Goal: Task Accomplishment & Management: Complete application form

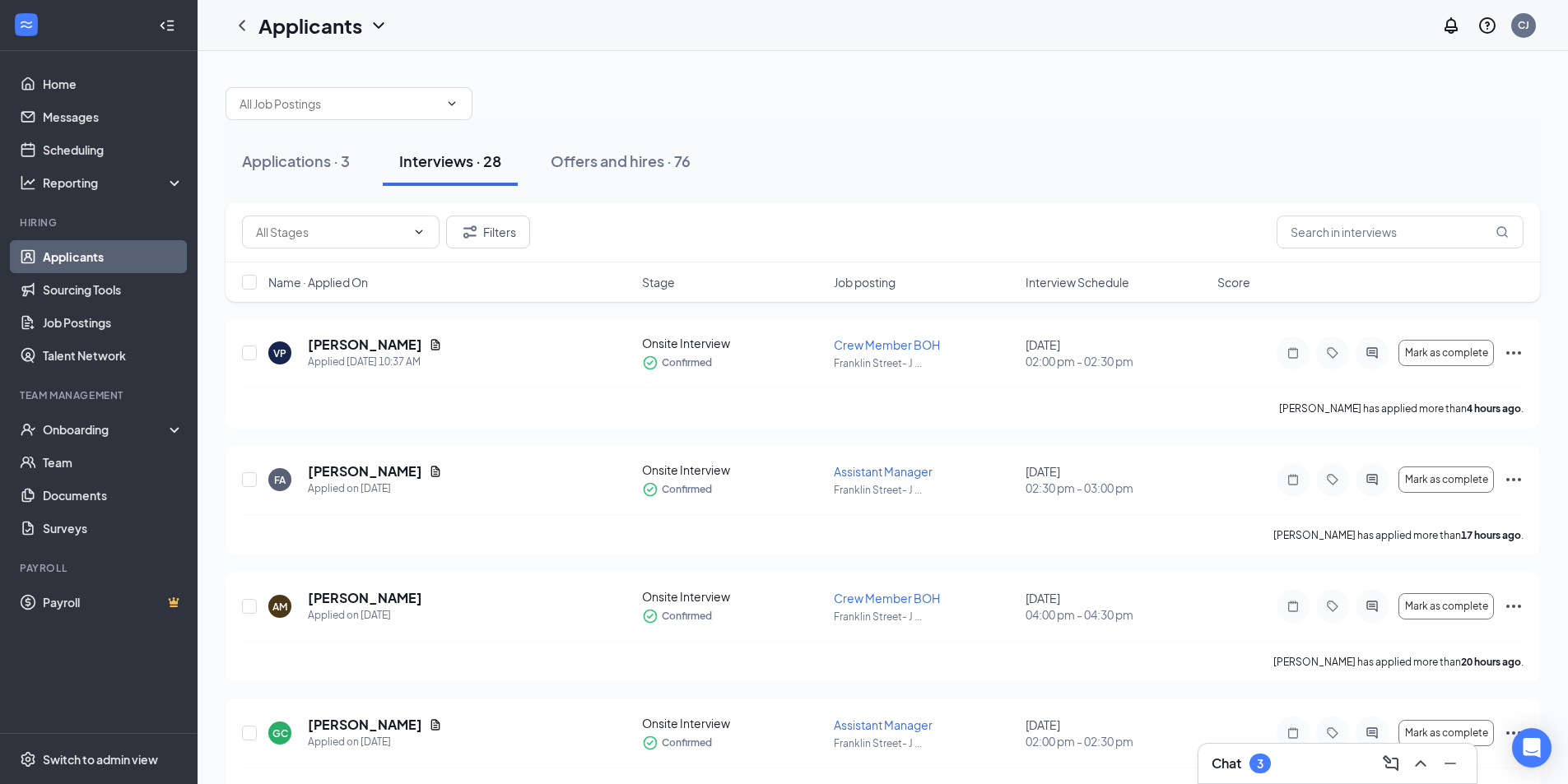
click at [1078, 285] on span "Interview Schedule" at bounding box center [1078, 283] width 104 height 16
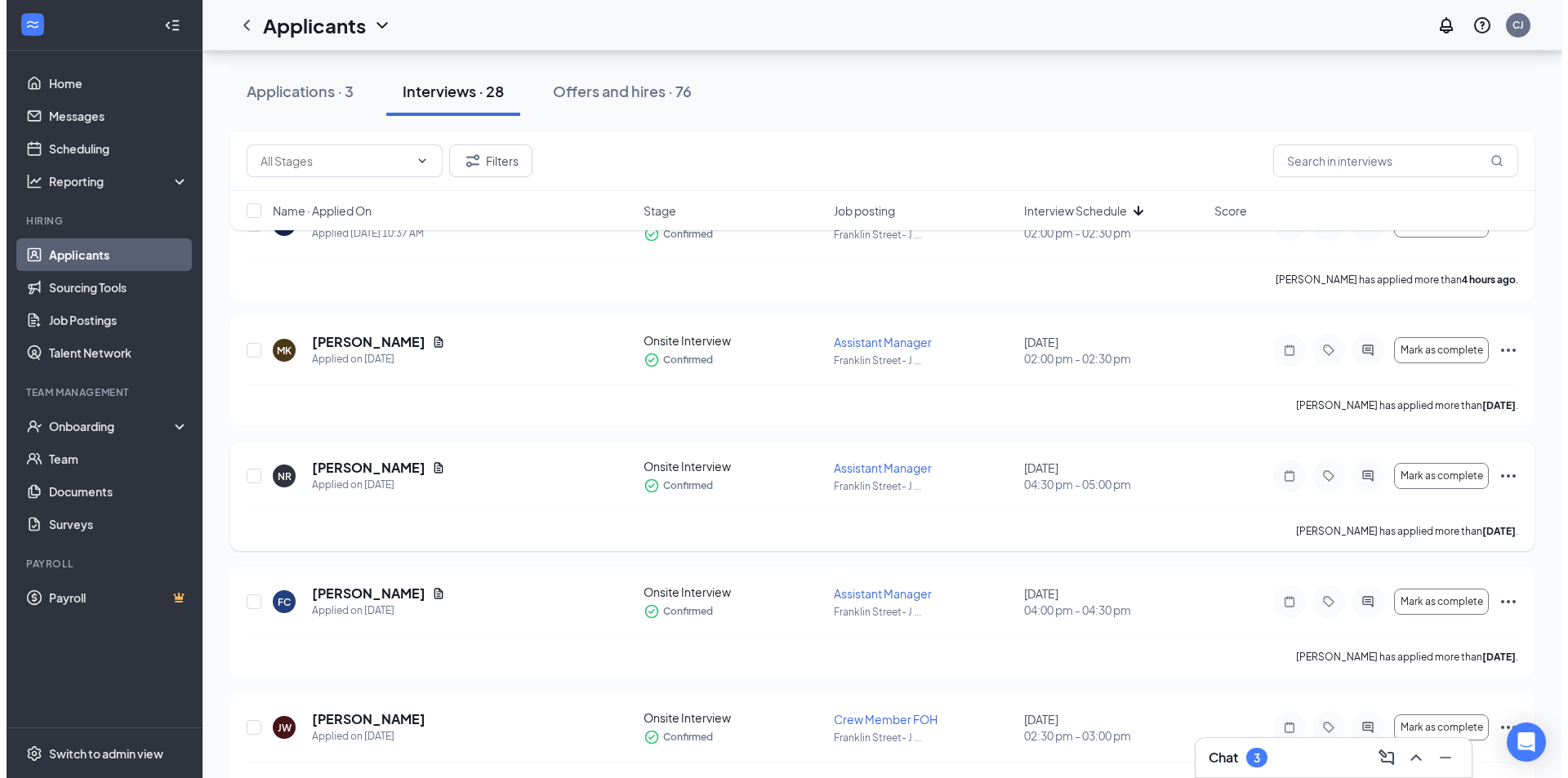
scroll to position [962, 0]
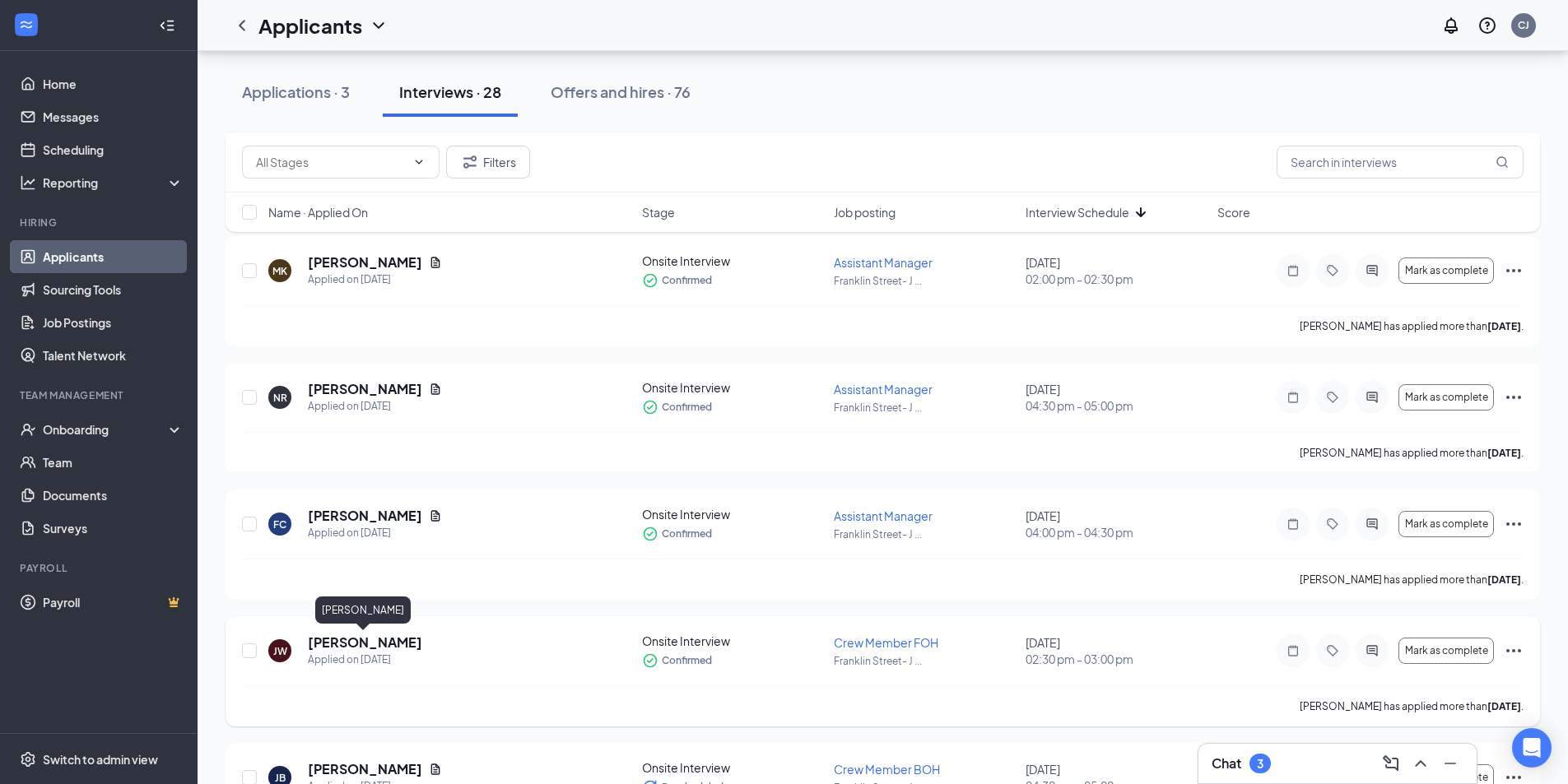
click at [353, 649] on h5 "[PERSON_NAME]" at bounding box center [365, 643] width 114 height 18
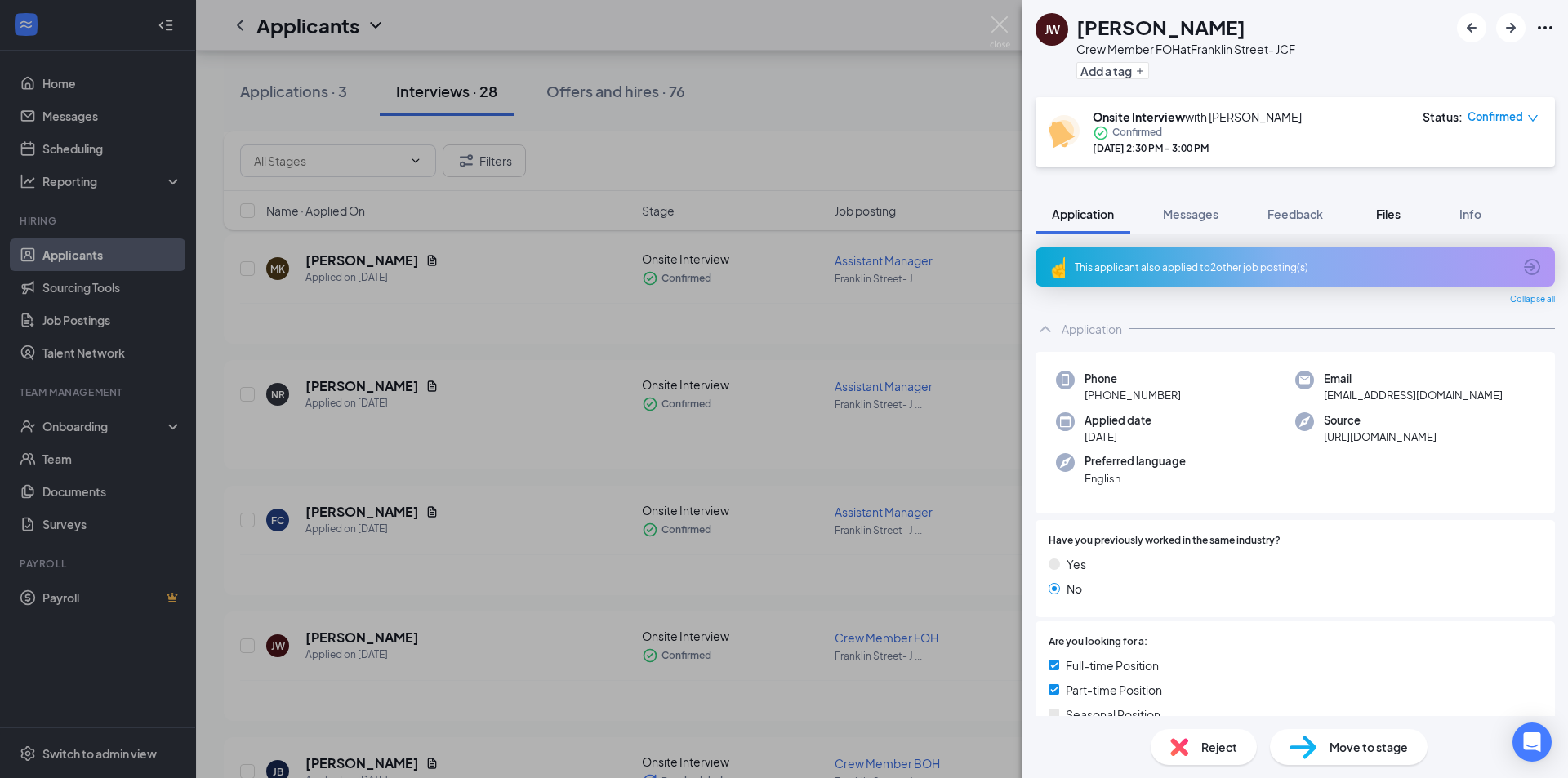
click at [1390, 208] on span "Files" at bounding box center [1388, 213] width 24 height 14
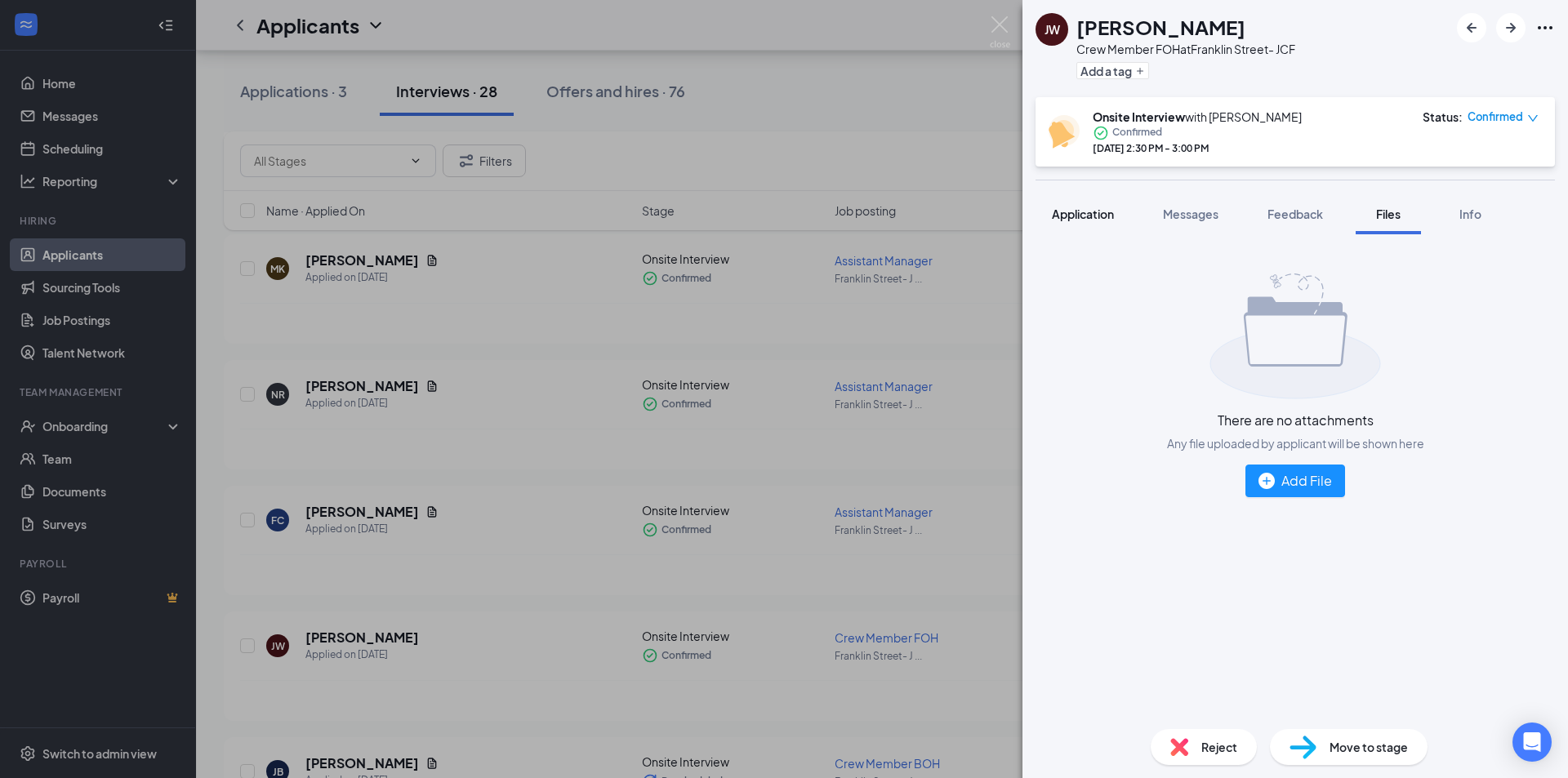
click at [1081, 207] on span "Application" at bounding box center [1083, 213] width 62 height 14
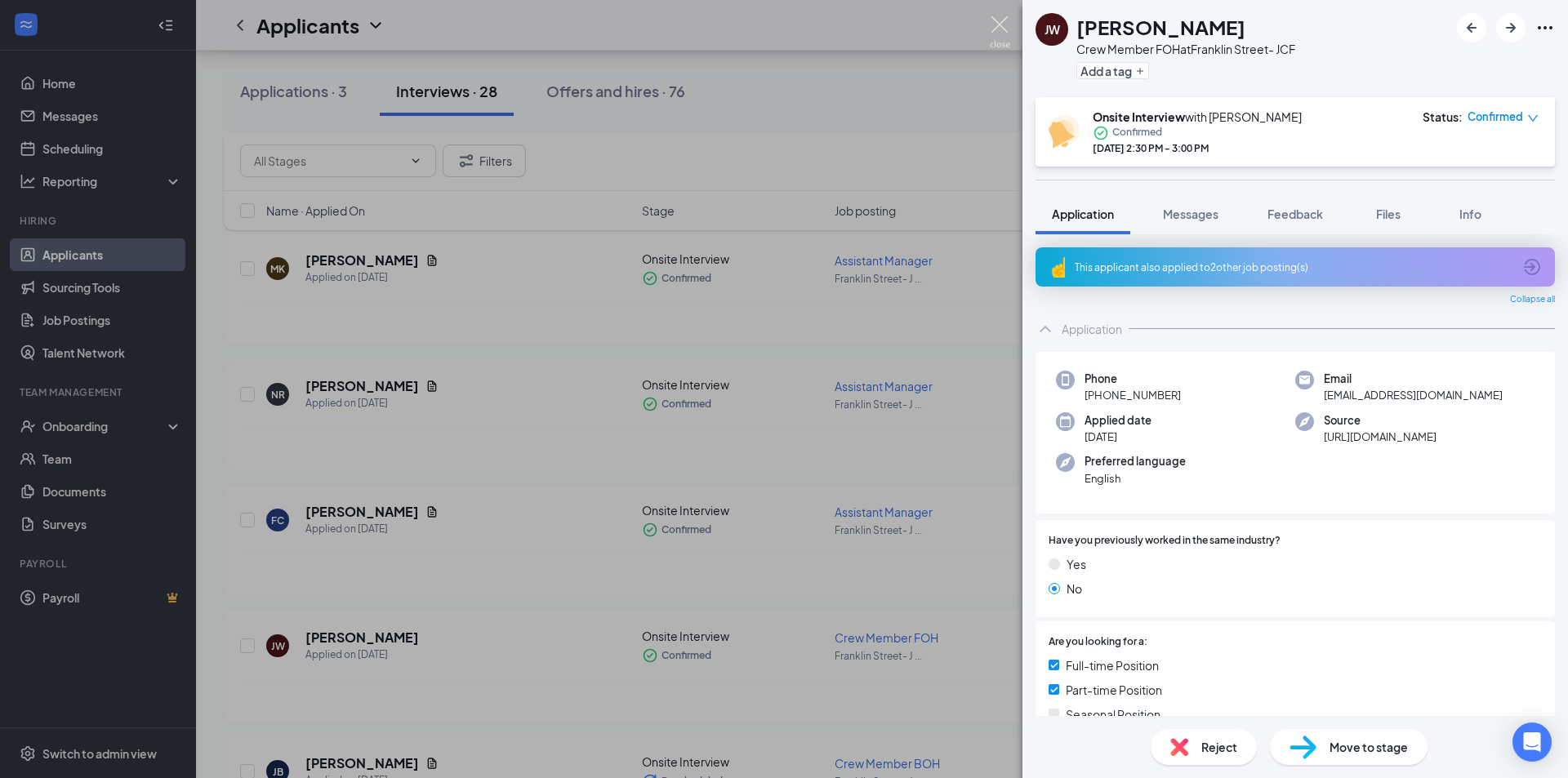
click at [1003, 24] on img at bounding box center [1000, 32] width 21 height 32
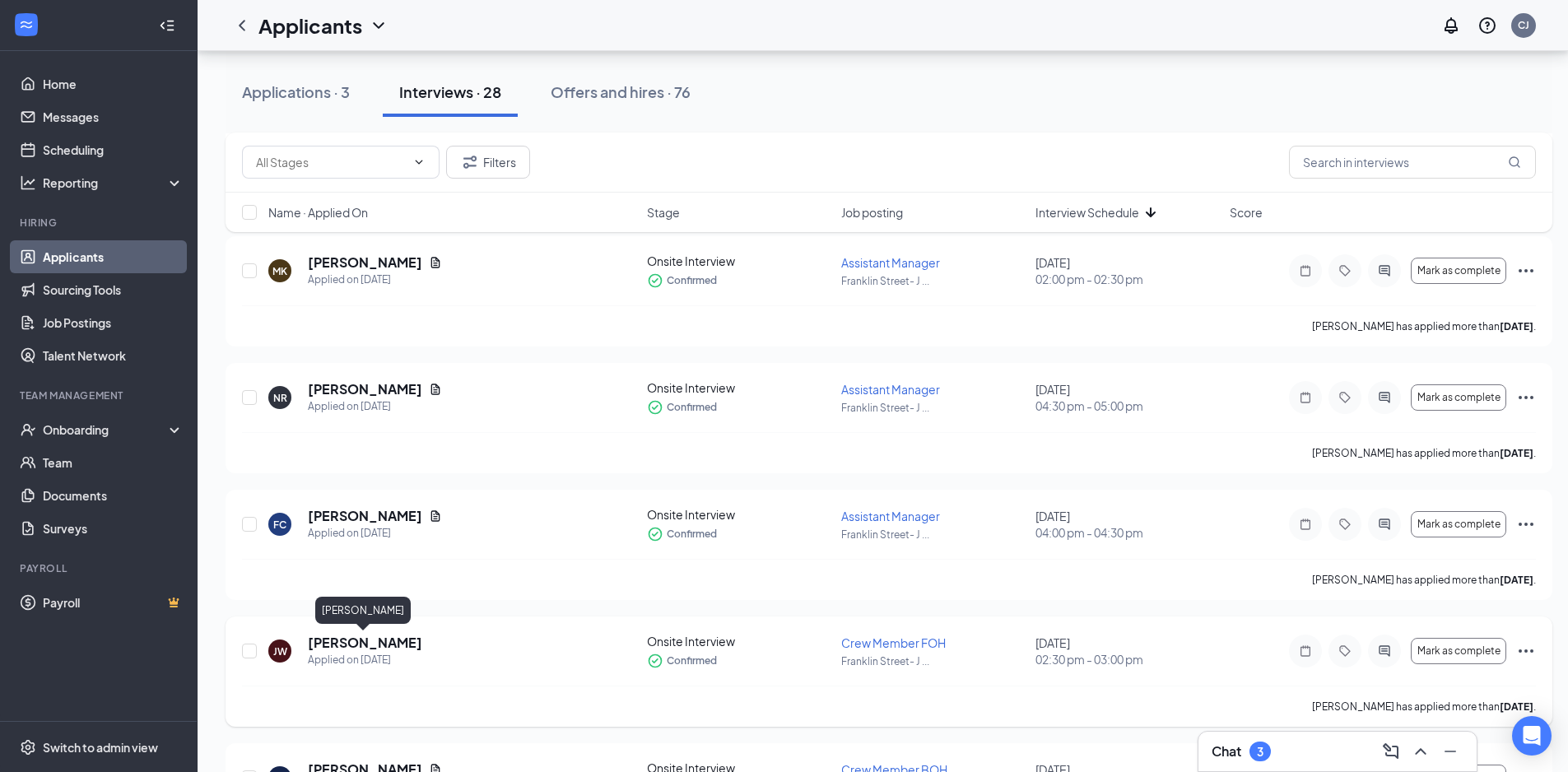
click at [329, 643] on h5 "[PERSON_NAME]" at bounding box center [365, 643] width 114 height 18
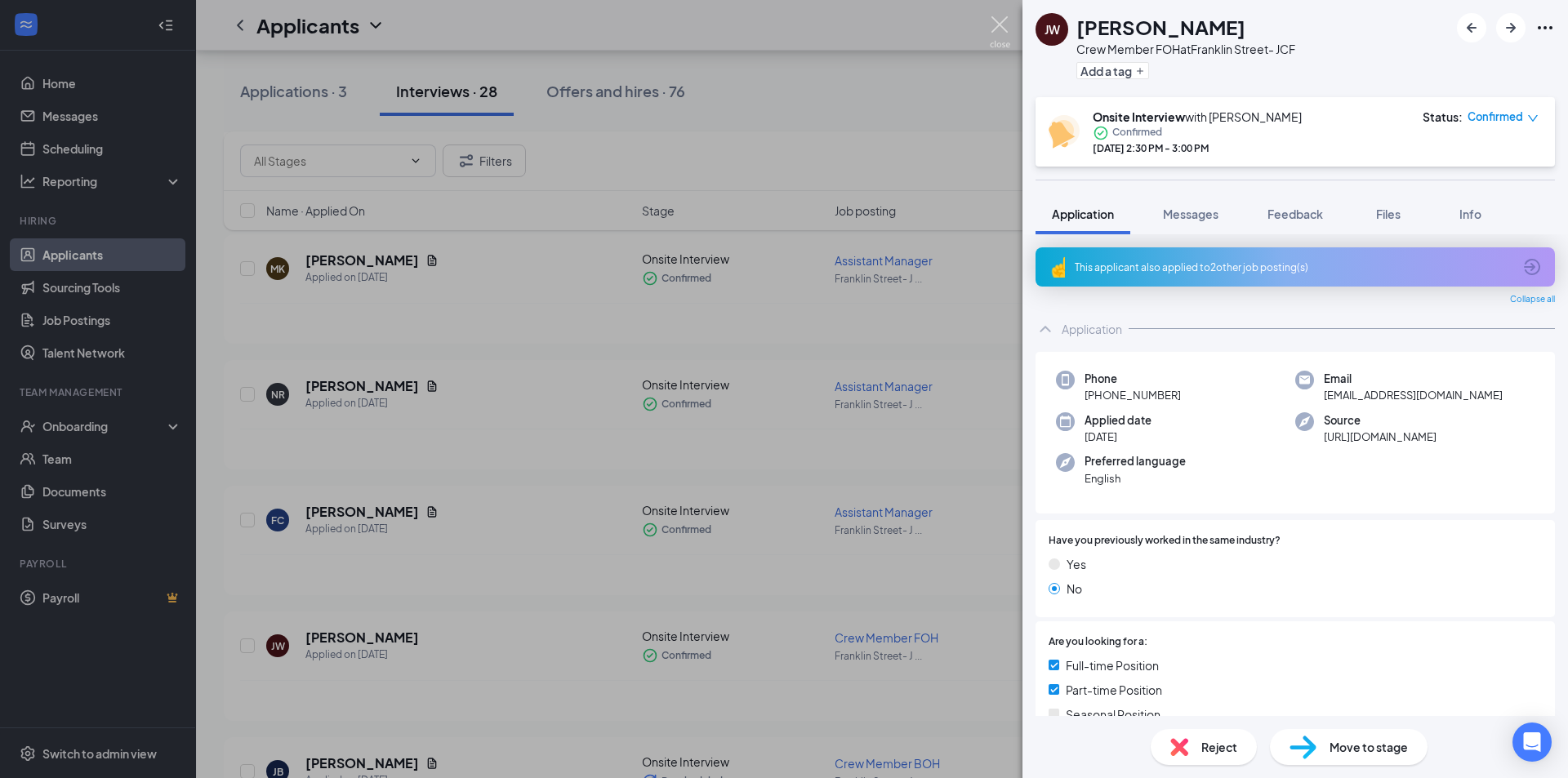
click at [998, 35] on img at bounding box center [1000, 32] width 21 height 32
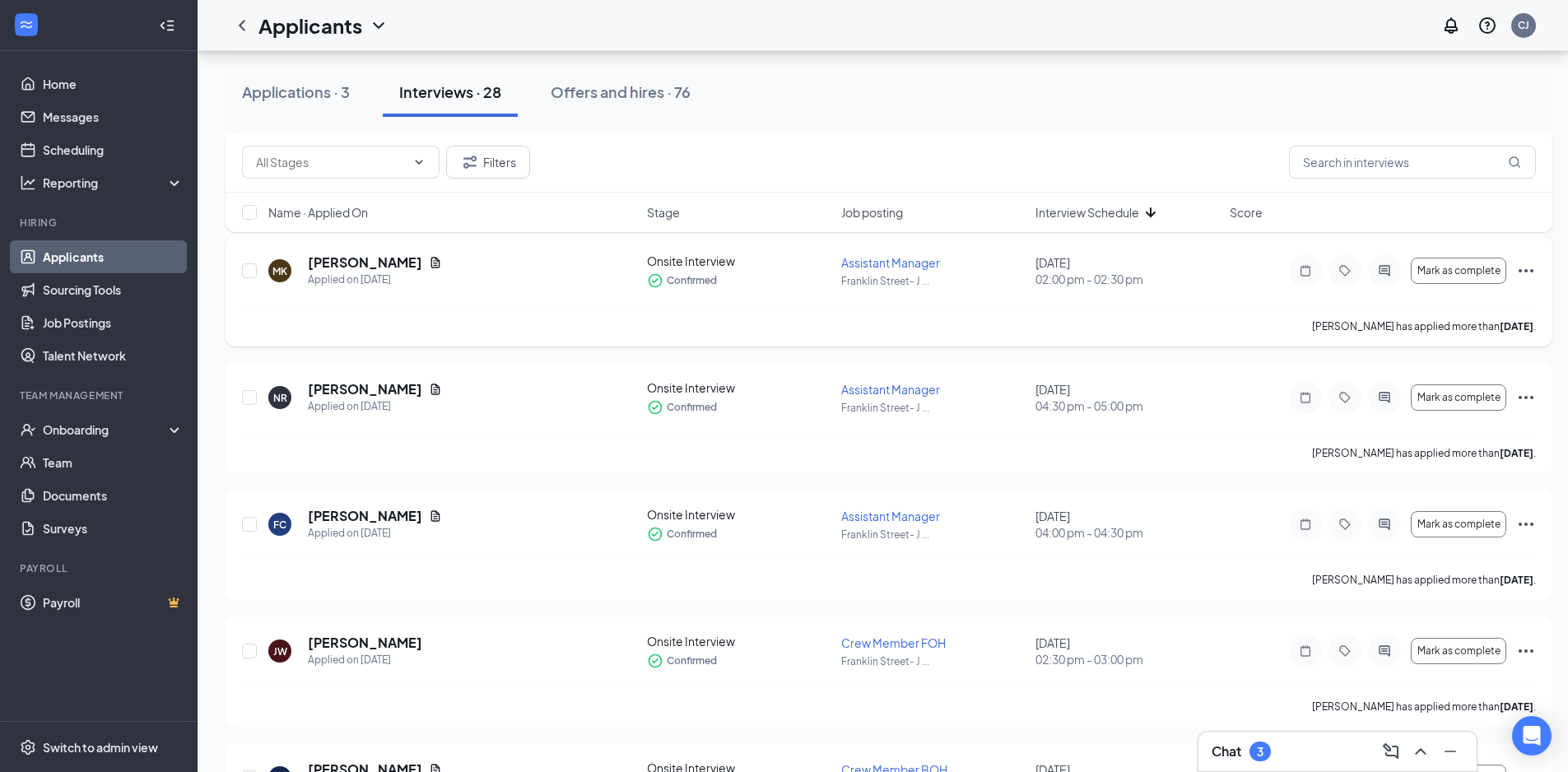
scroll to position [887, 0]
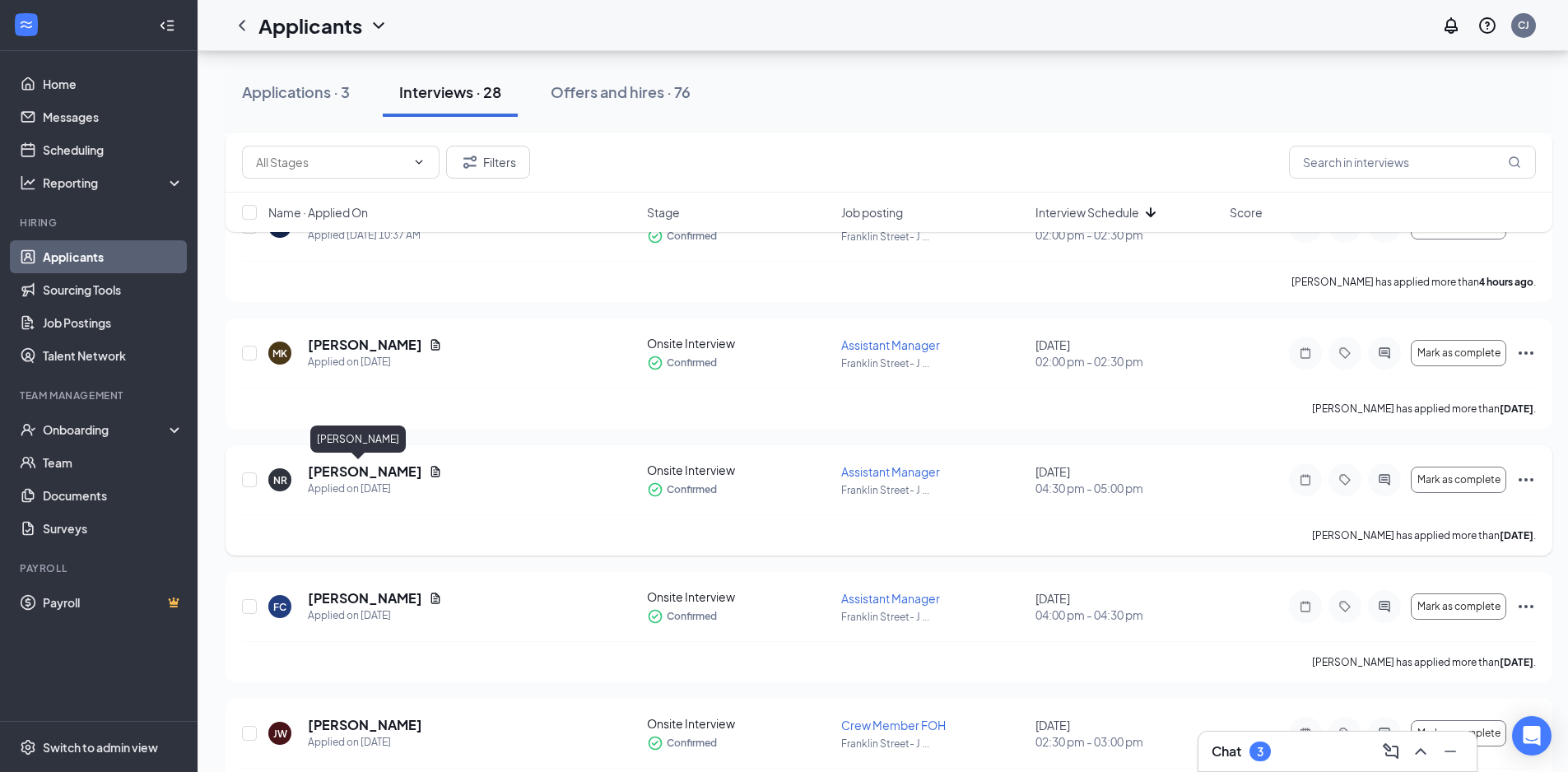
click at [367, 470] on h5 "[PERSON_NAME]" at bounding box center [365, 471] width 114 height 18
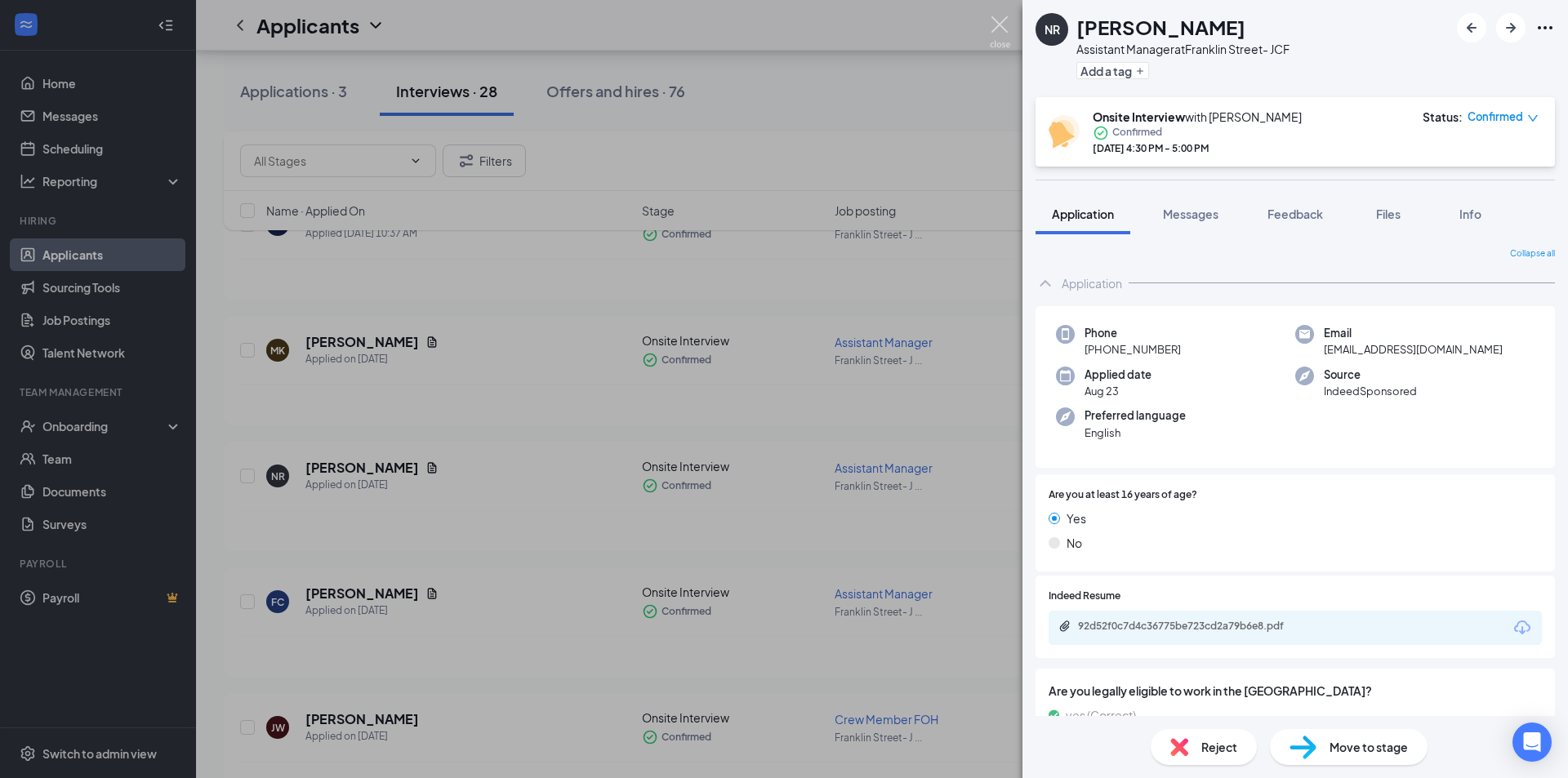
click at [998, 30] on img at bounding box center [1000, 32] width 21 height 32
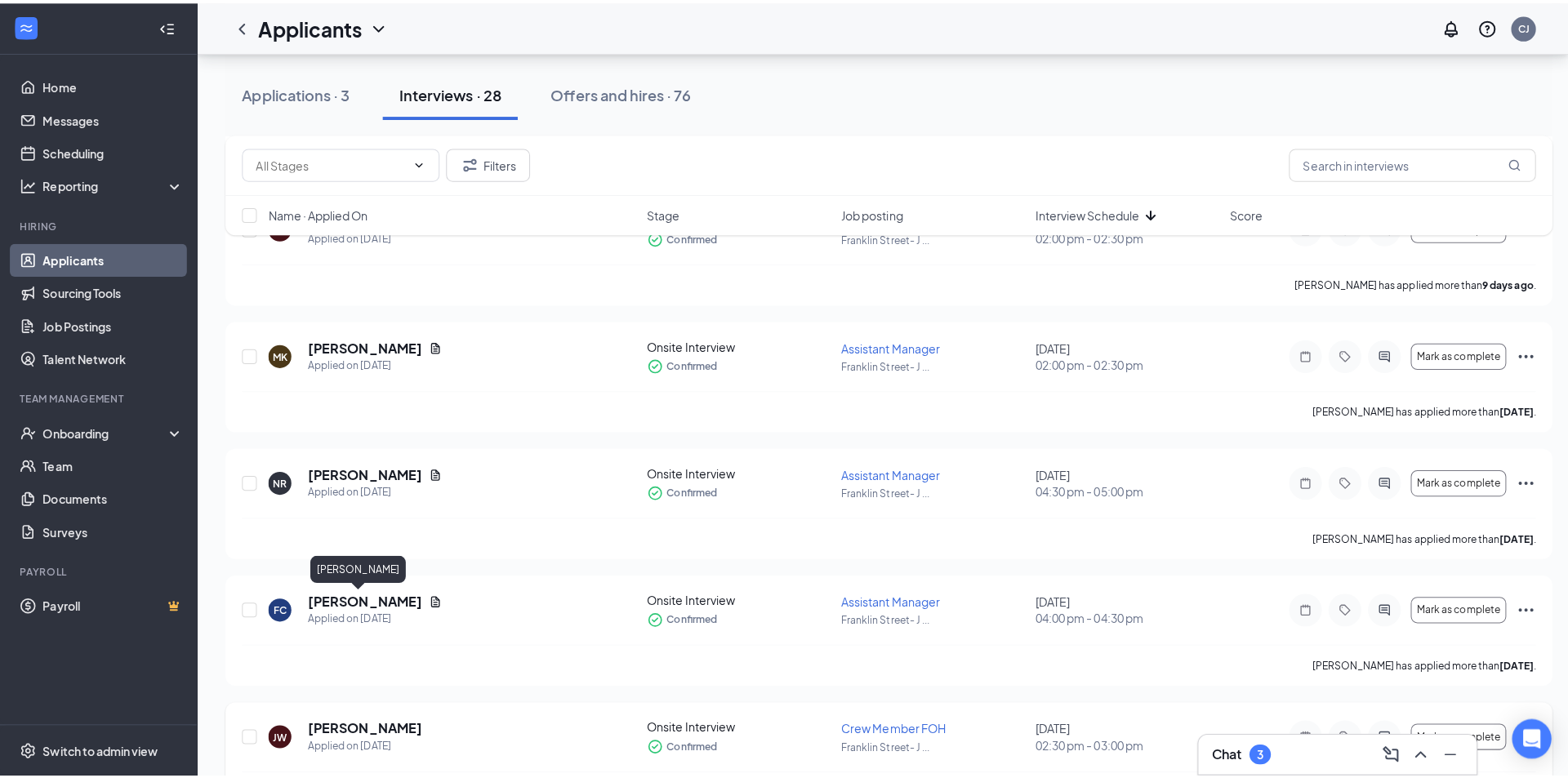
scroll to position [1044, 0]
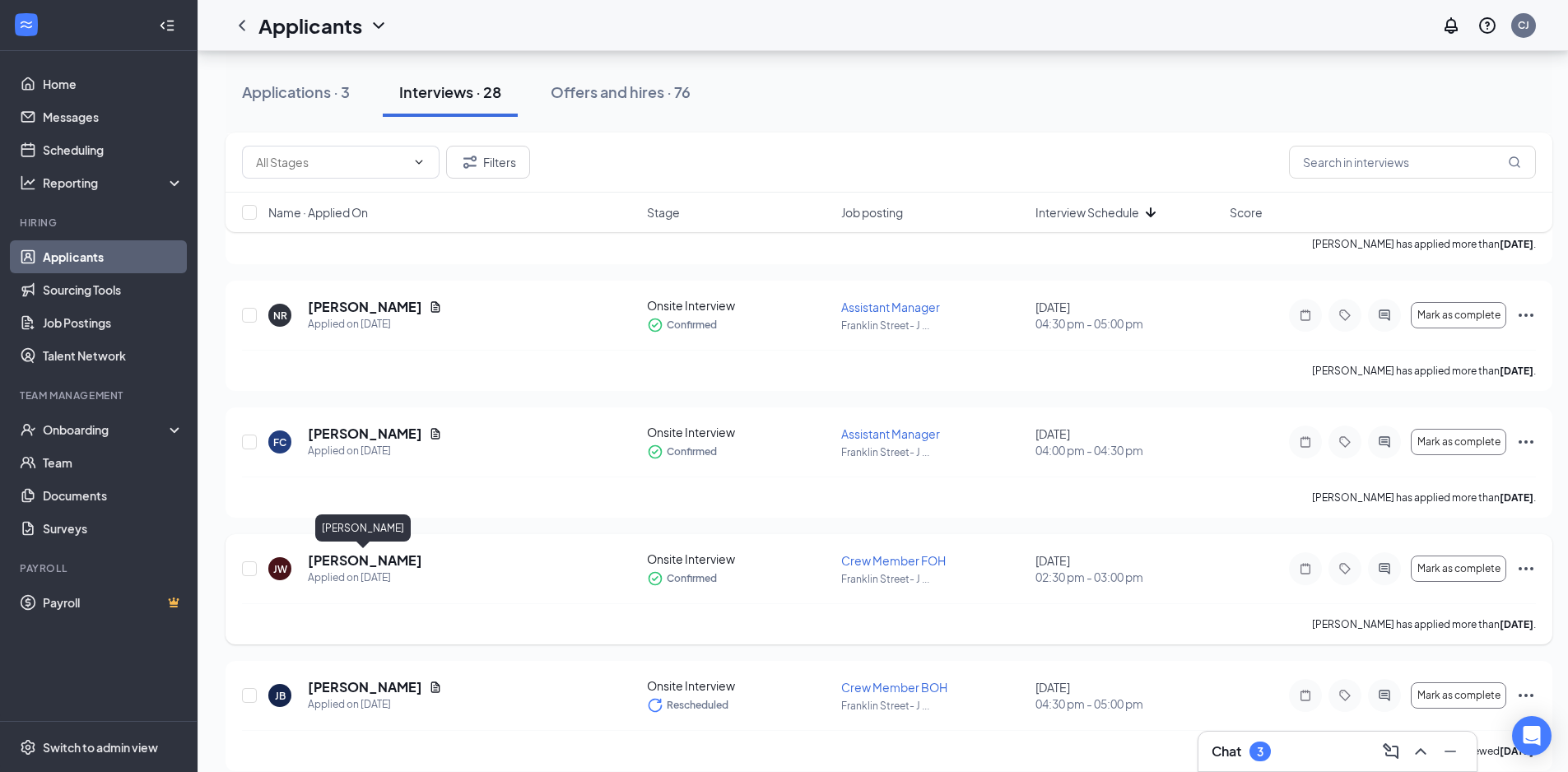
click at [363, 563] on h5 "[PERSON_NAME]" at bounding box center [365, 561] width 114 height 18
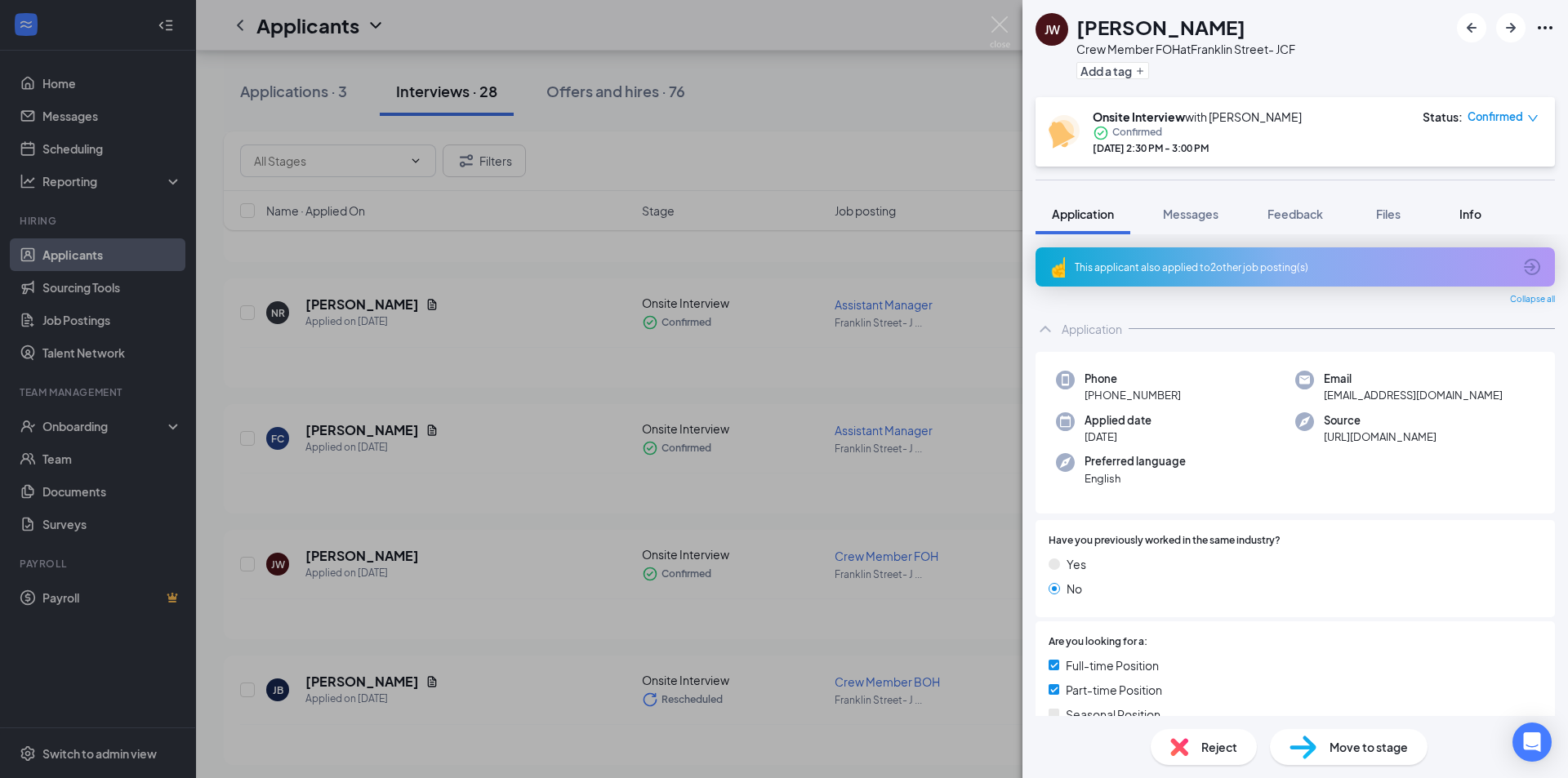
click at [1467, 220] on span "Info" at bounding box center [1470, 213] width 22 height 14
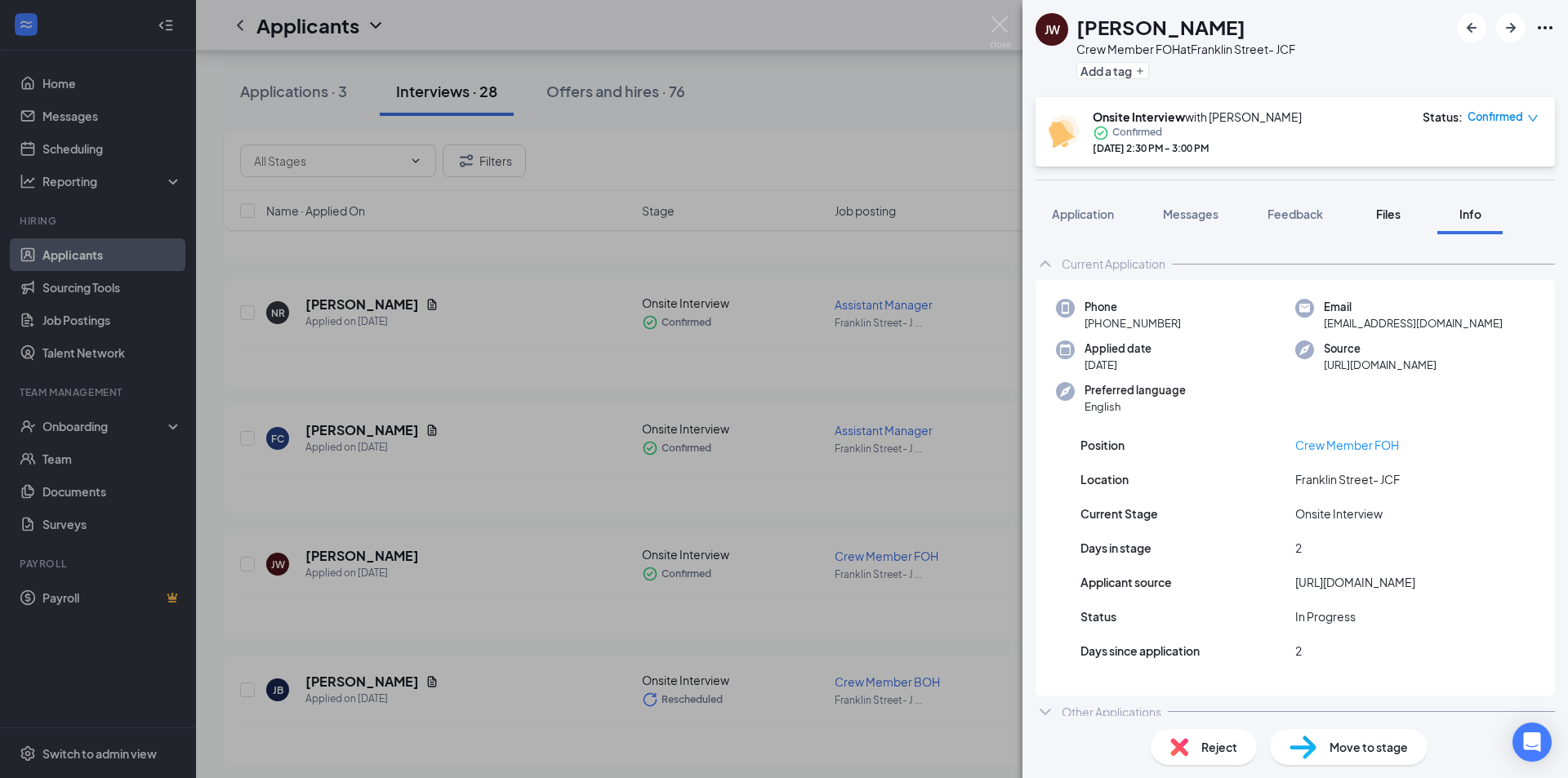
click at [1397, 213] on span "Files" at bounding box center [1388, 213] width 24 height 14
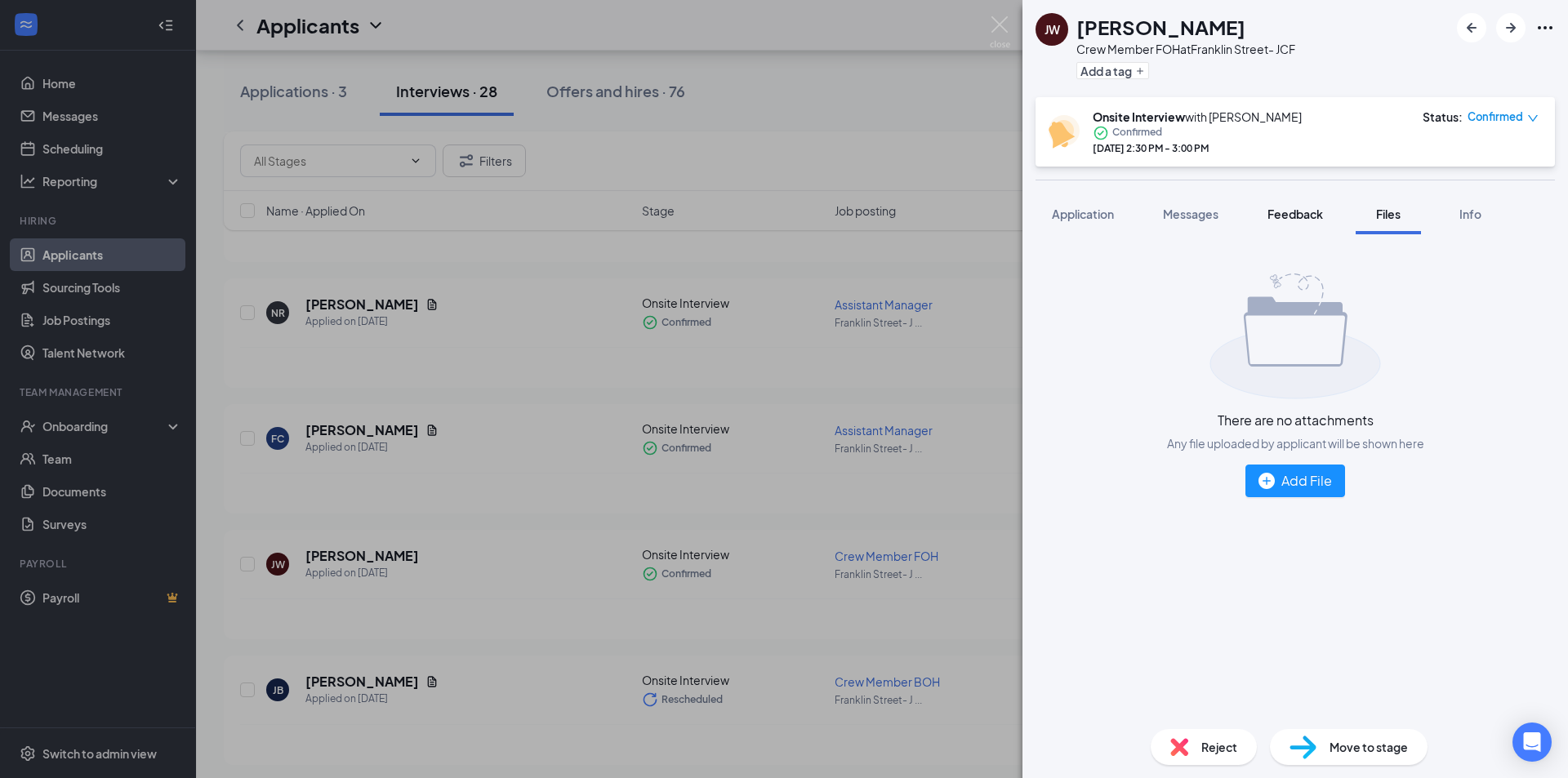
click at [1254, 228] on button "Feedback" at bounding box center [1295, 213] width 88 height 41
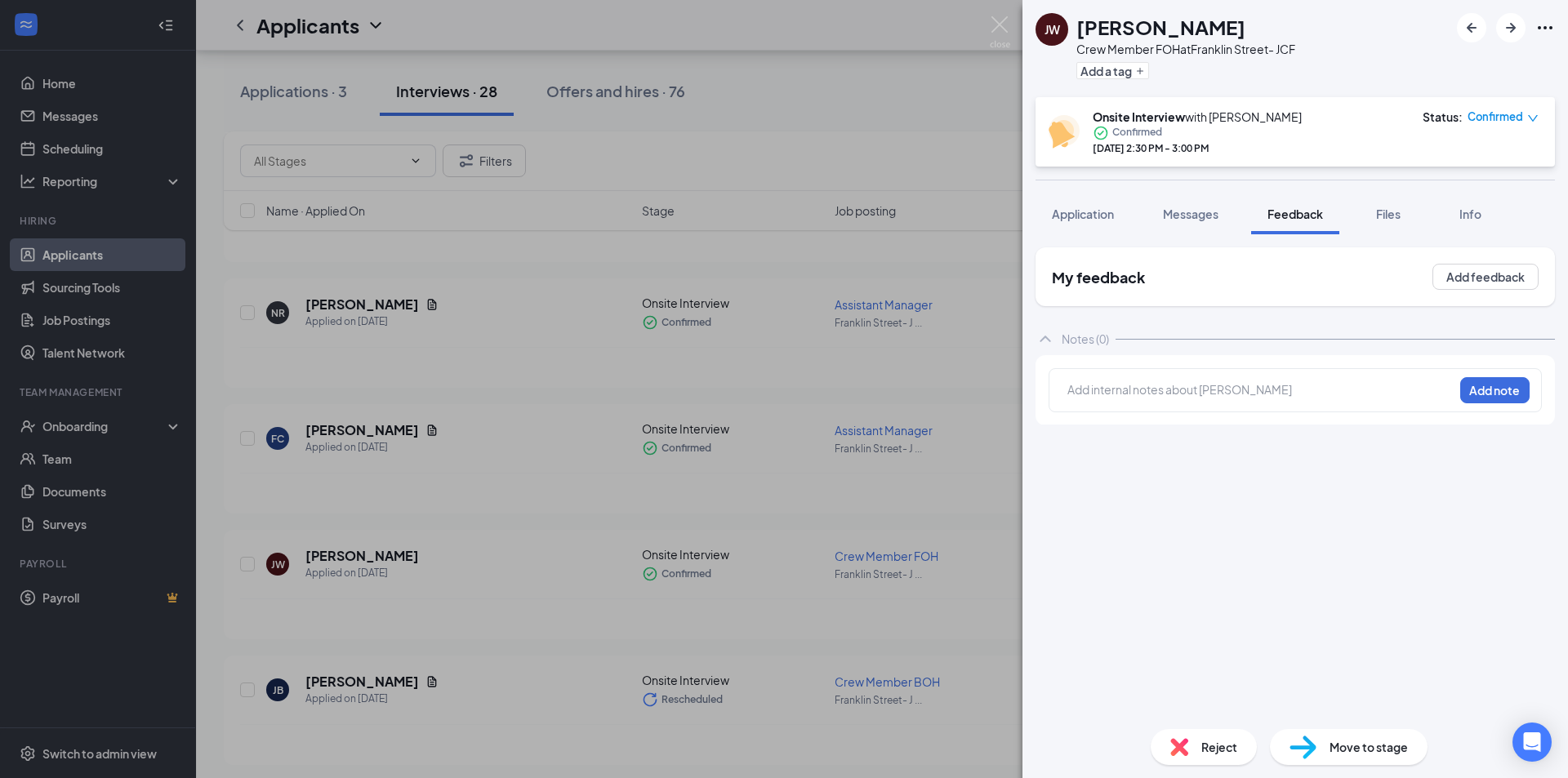
click at [1202, 216] on span "Messages" at bounding box center [1190, 213] width 55 height 14
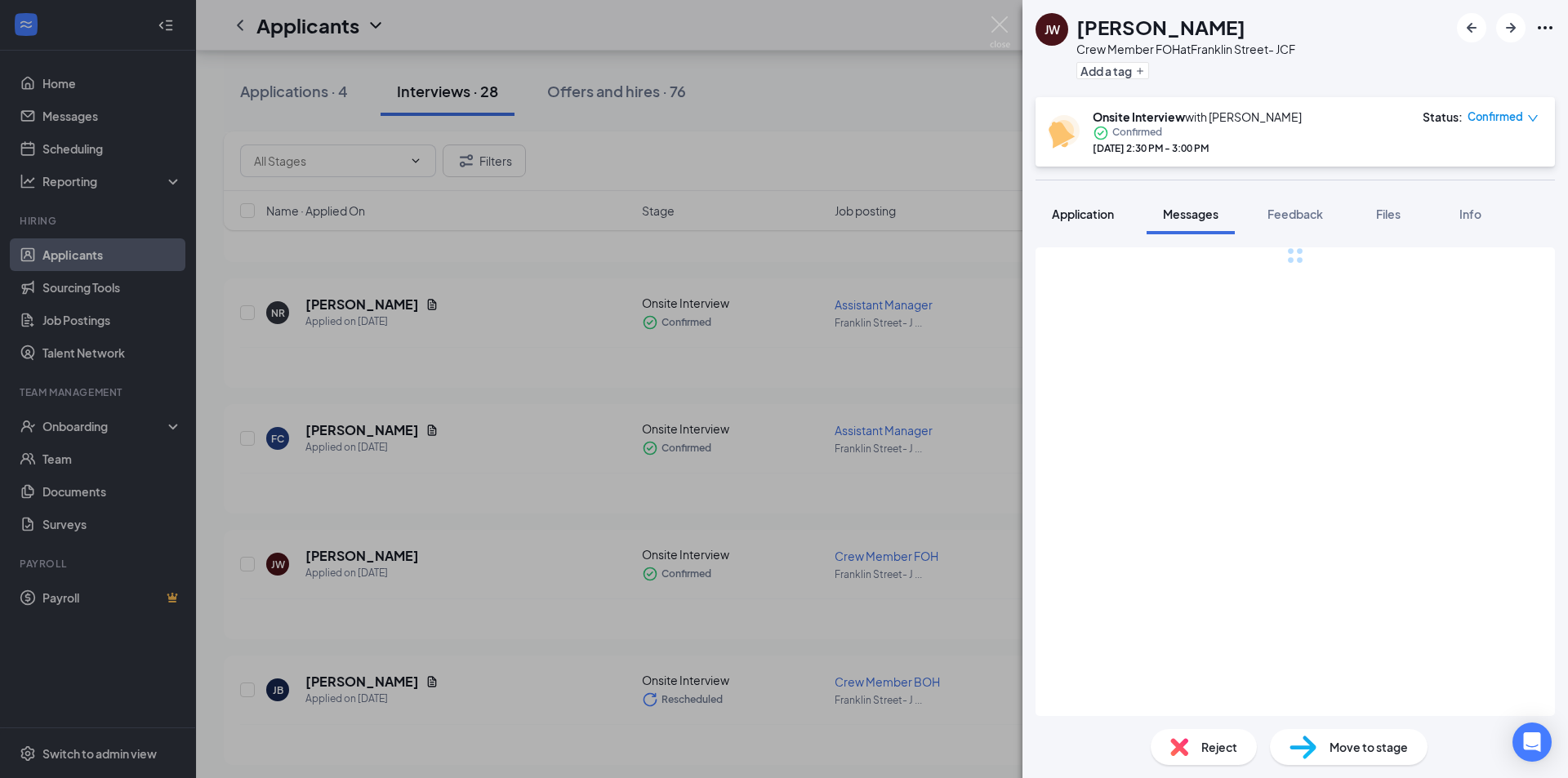
click at [1111, 205] on button "Application" at bounding box center [1083, 213] width 95 height 41
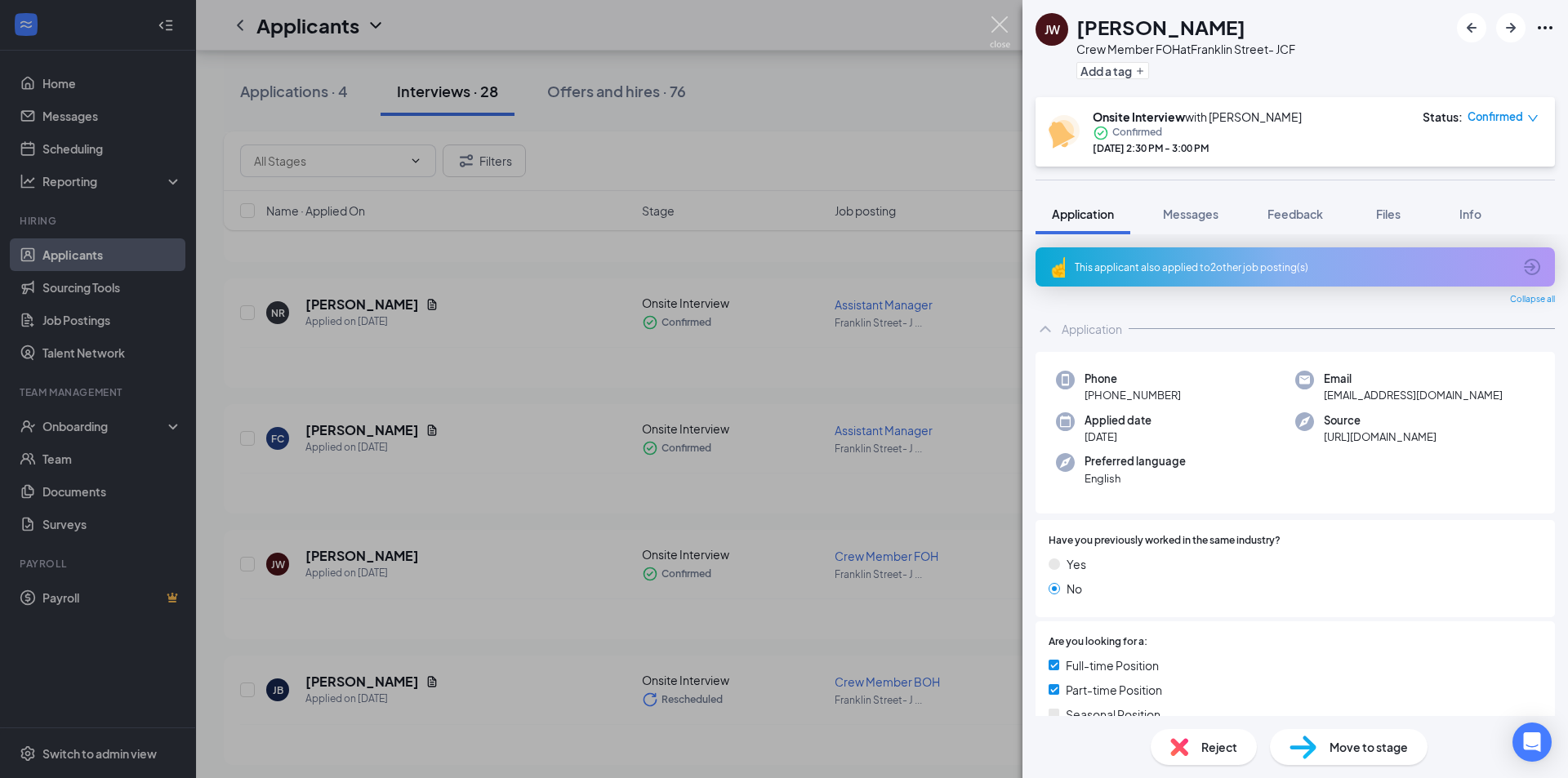
click at [1002, 21] on img at bounding box center [1000, 32] width 21 height 32
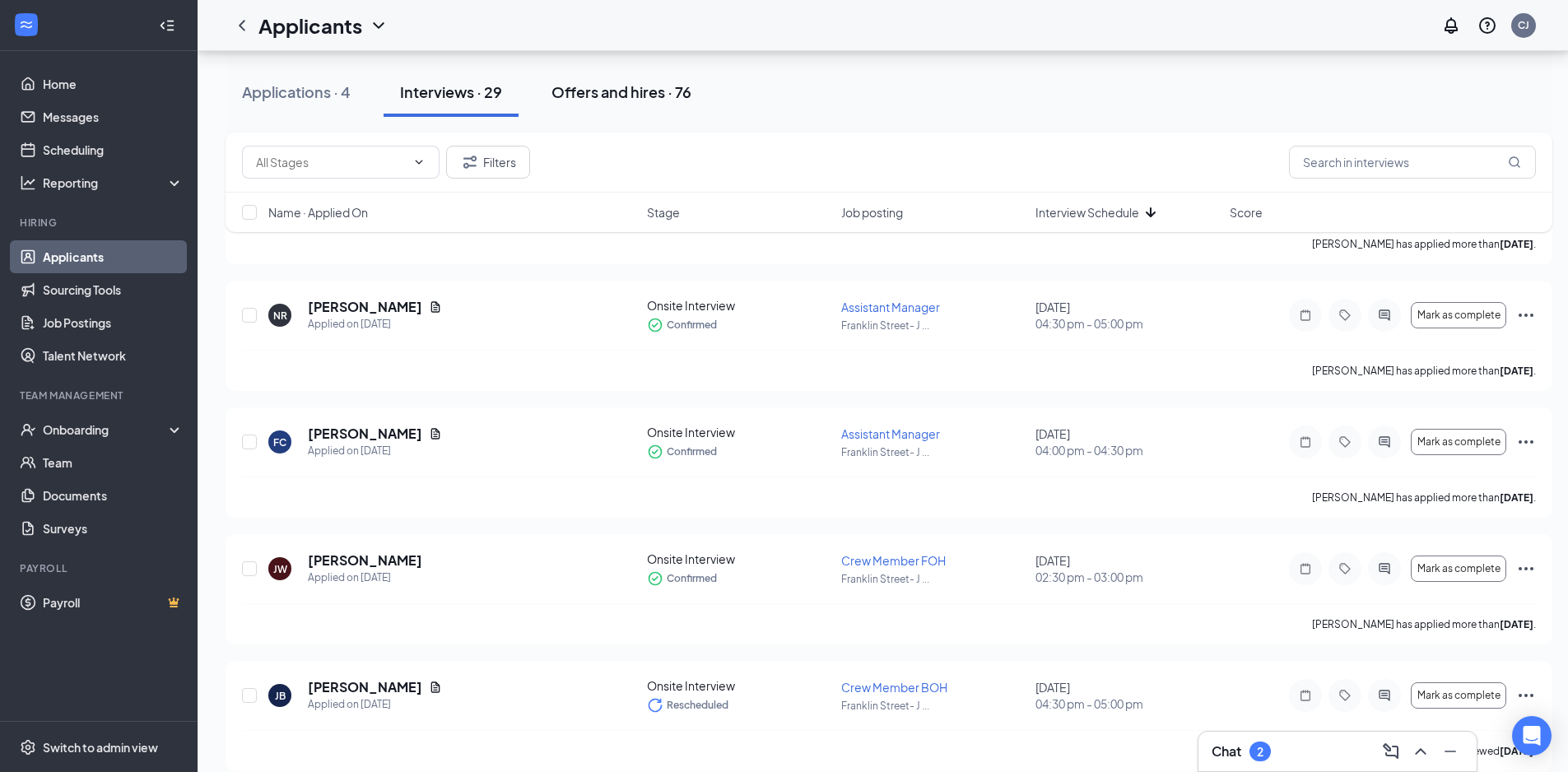
click at [642, 78] on button "Offers and hires · 76" at bounding box center [622, 92] width 173 height 49
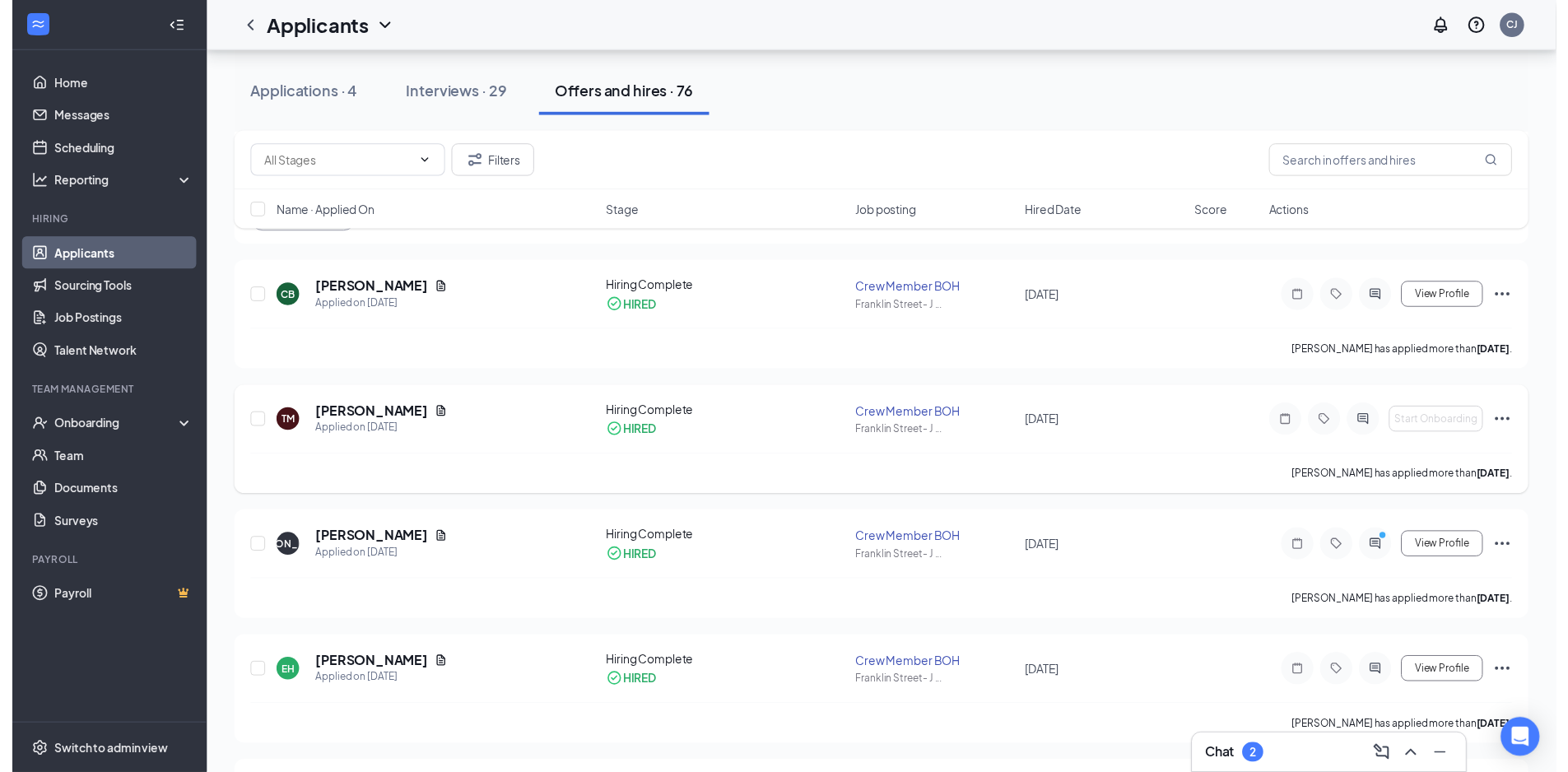
scroll to position [494, 0]
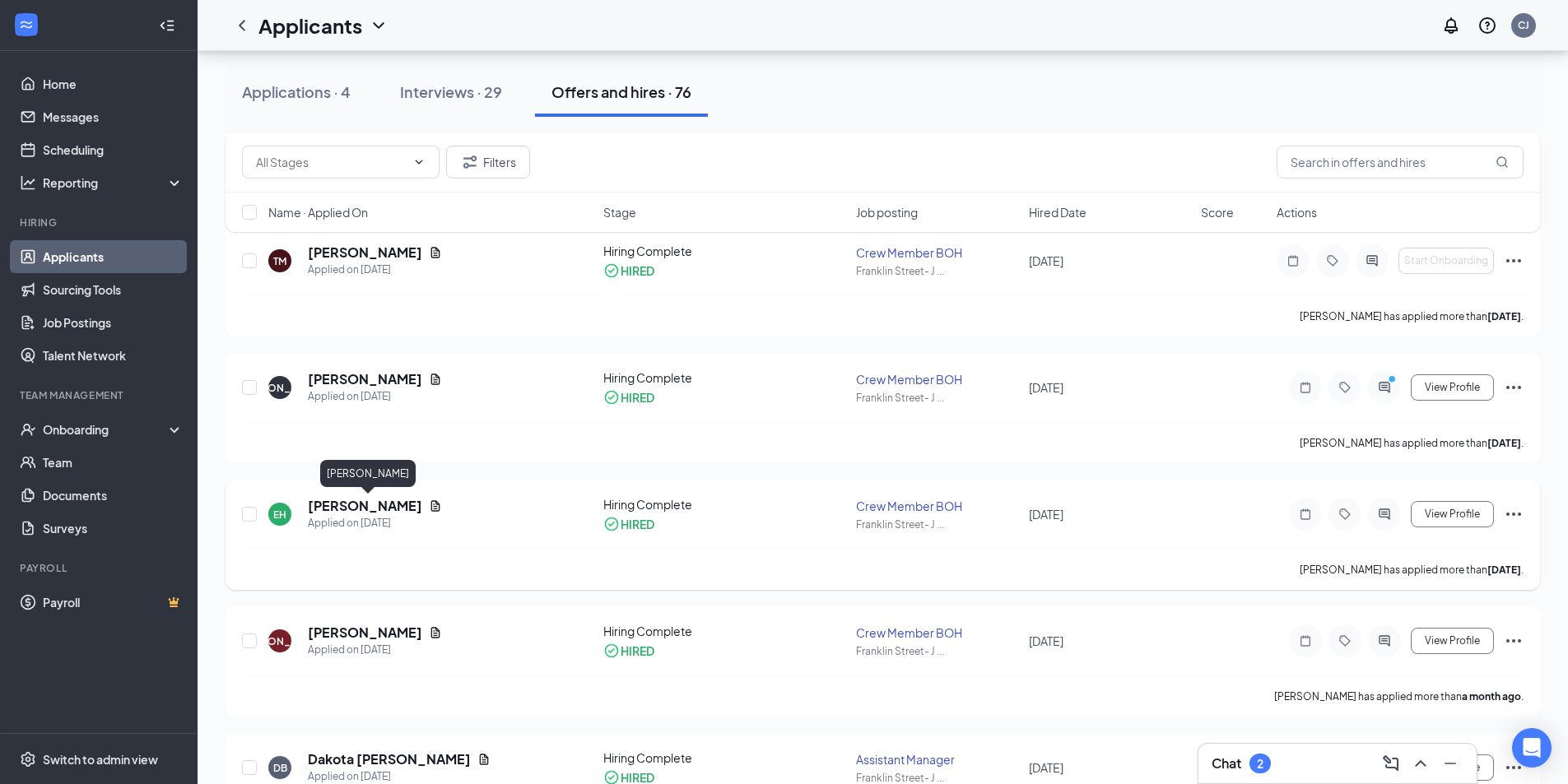
click at [422, 499] on h5 "[PERSON_NAME]" at bounding box center [365, 506] width 114 height 18
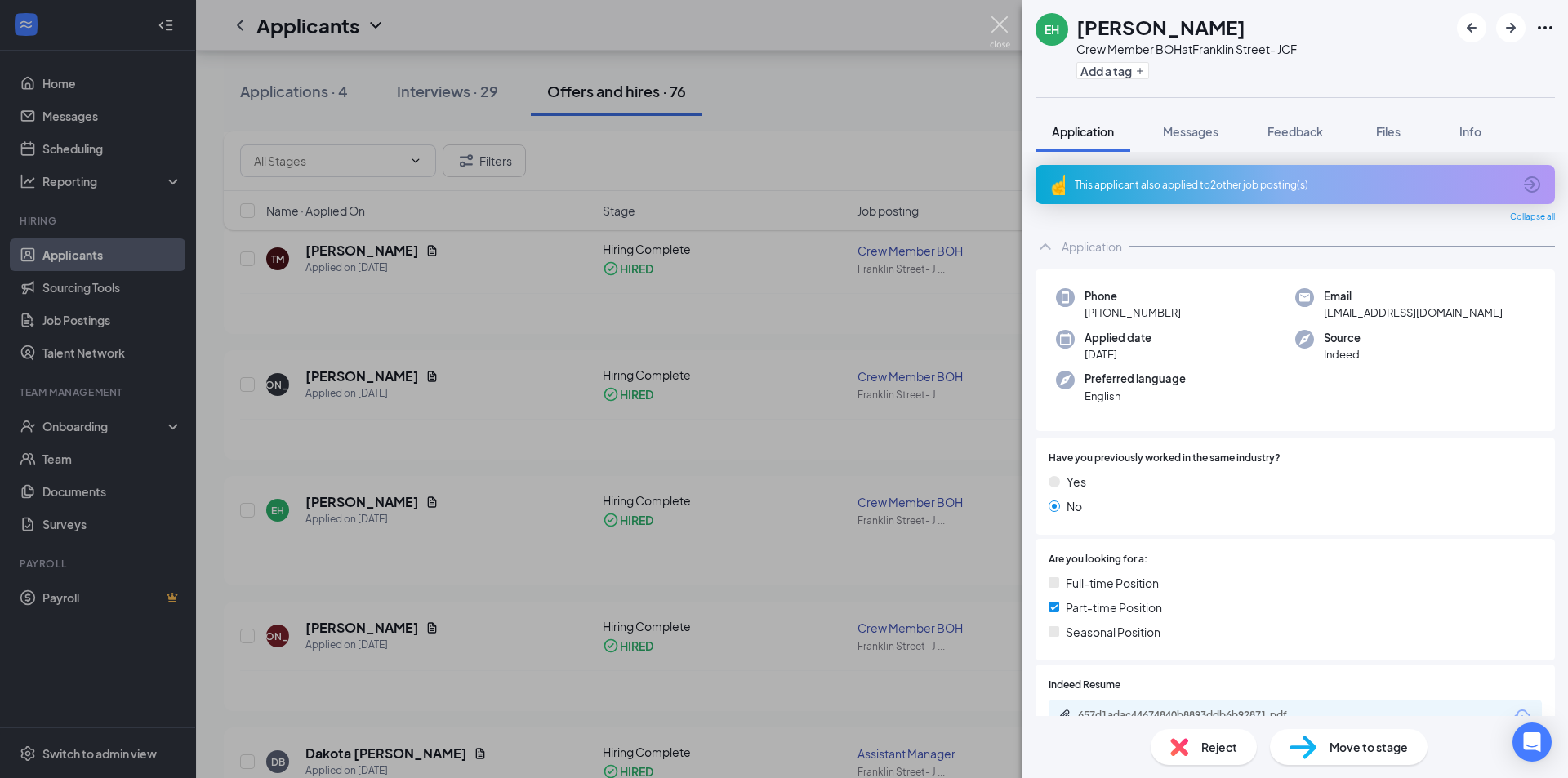
click at [1003, 23] on img at bounding box center [1000, 32] width 21 height 32
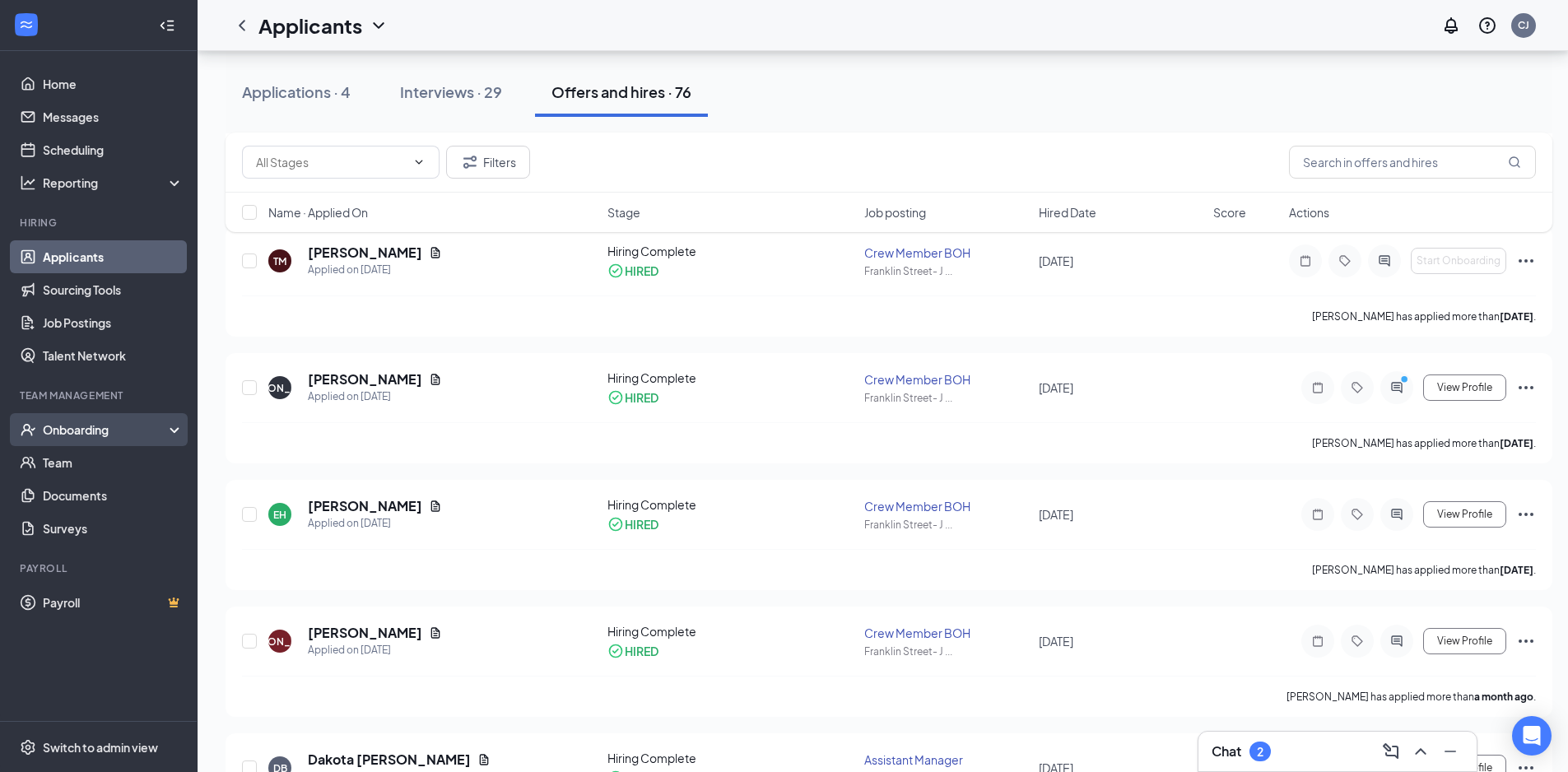
click at [177, 431] on icon at bounding box center [178, 431] width 13 height 0
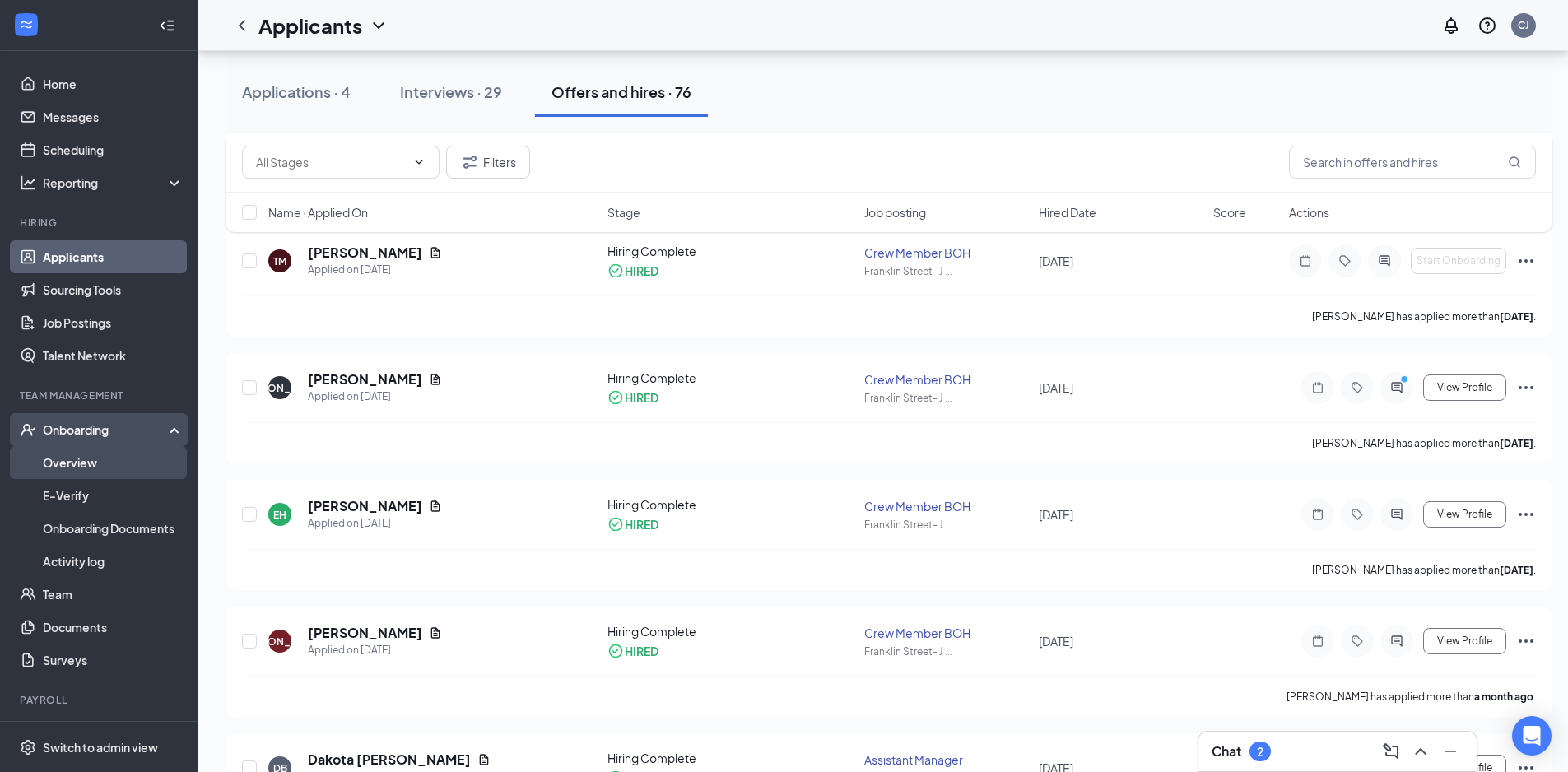
click at [93, 458] on link "Overview" at bounding box center [113, 462] width 140 height 33
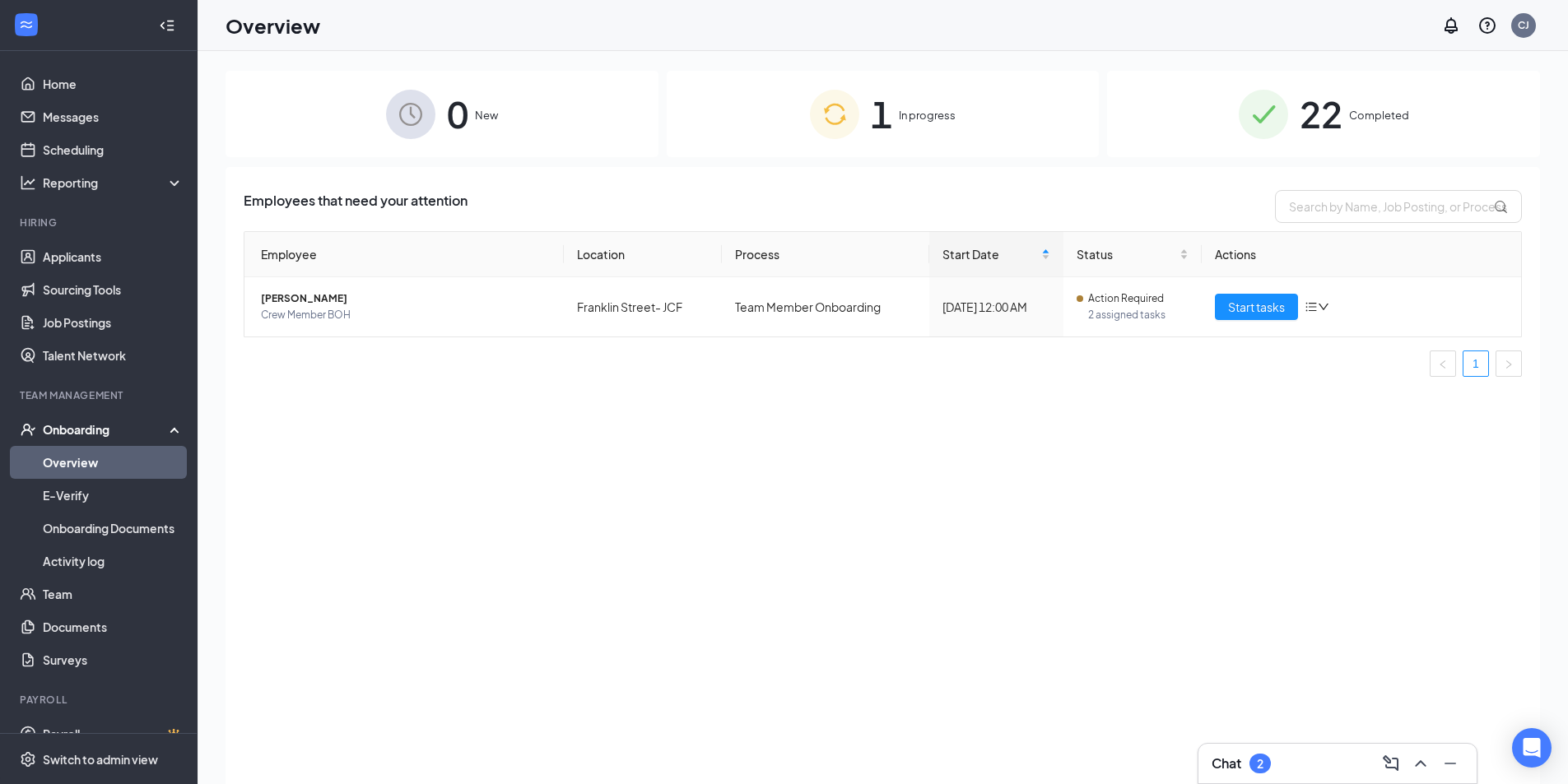
click at [938, 106] on div "1 In progress" at bounding box center [882, 114] width 433 height 87
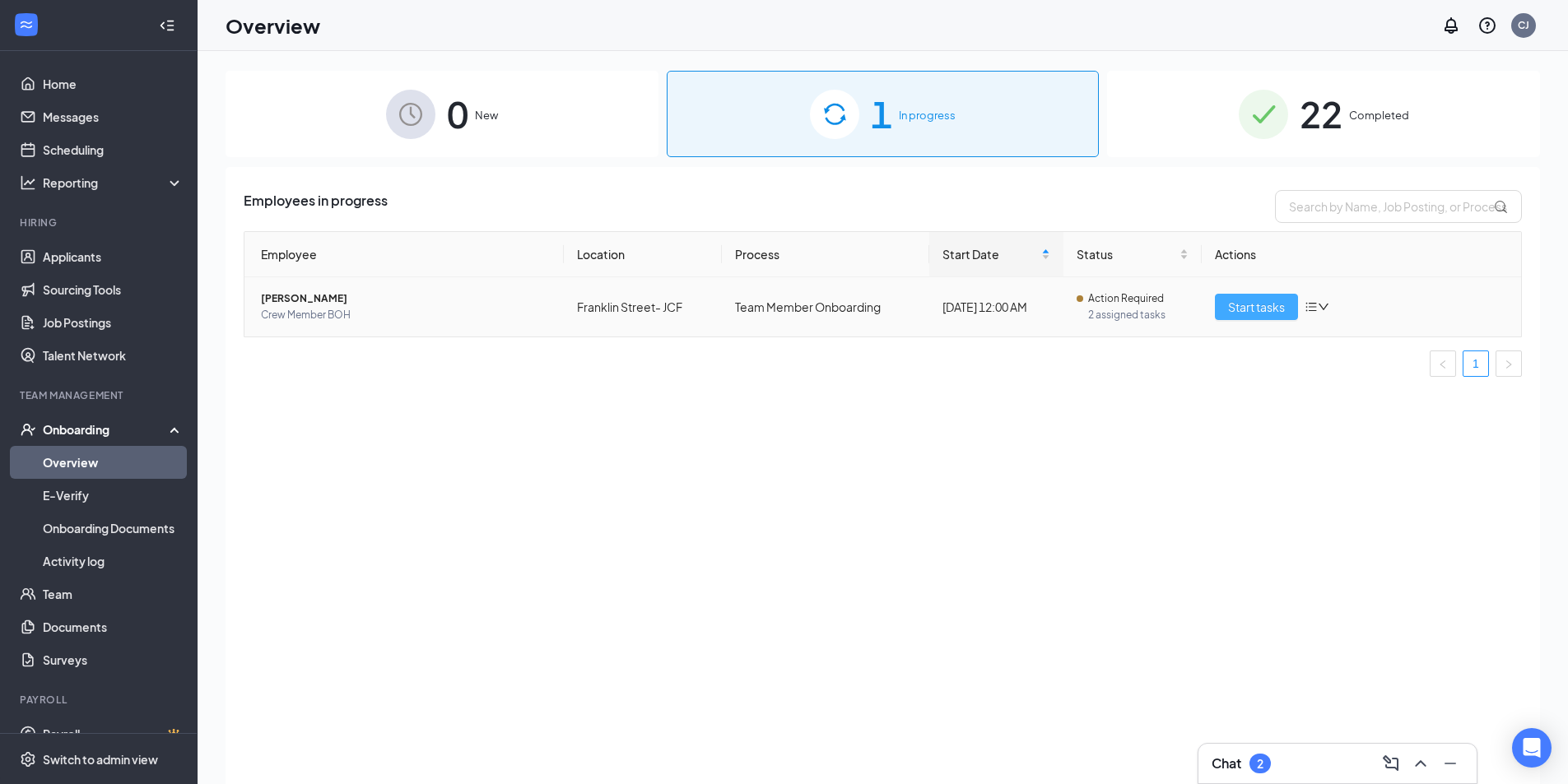
click at [1247, 300] on span "Start tasks" at bounding box center [1256, 307] width 57 height 18
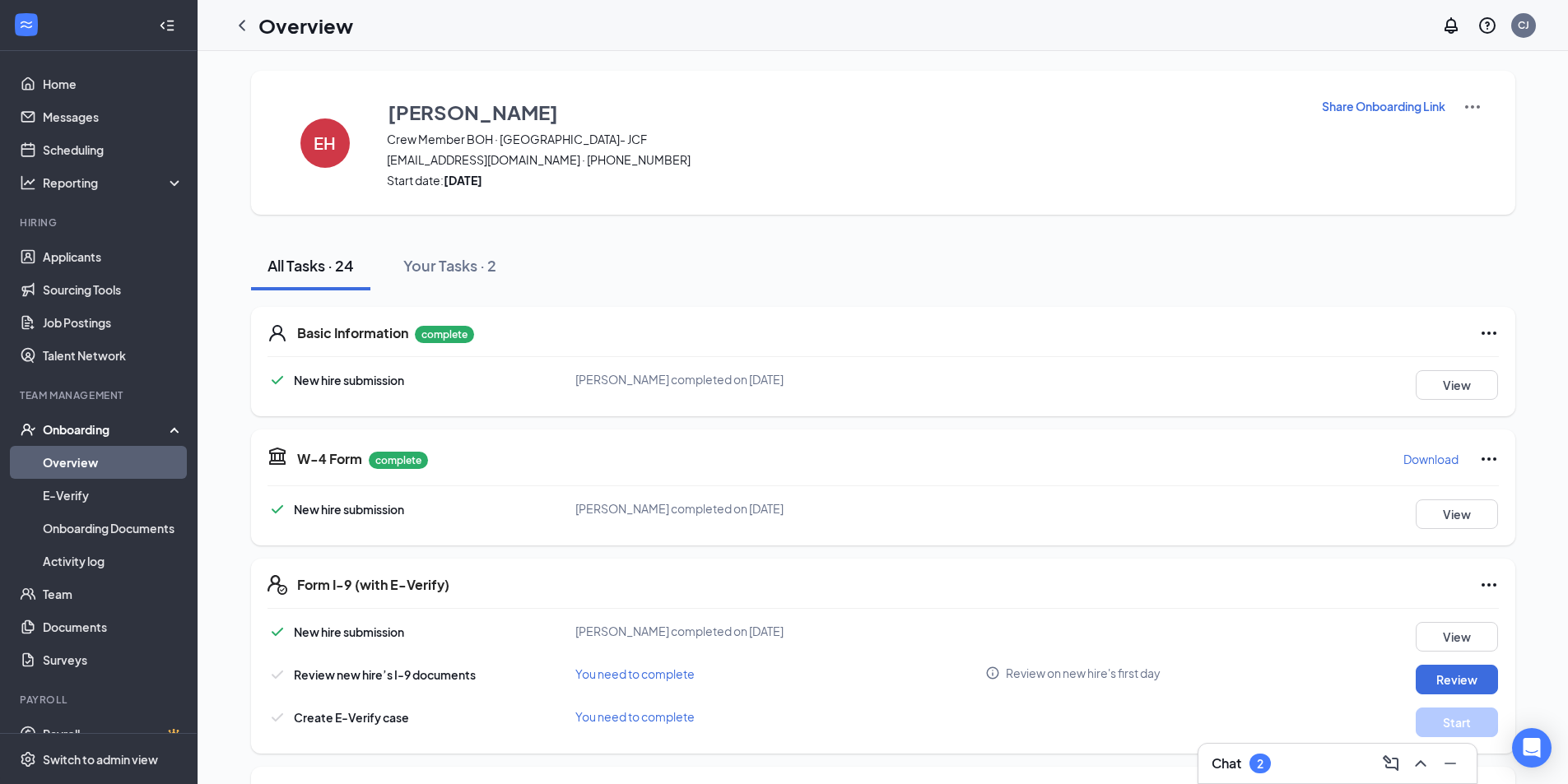
scroll to position [164, 0]
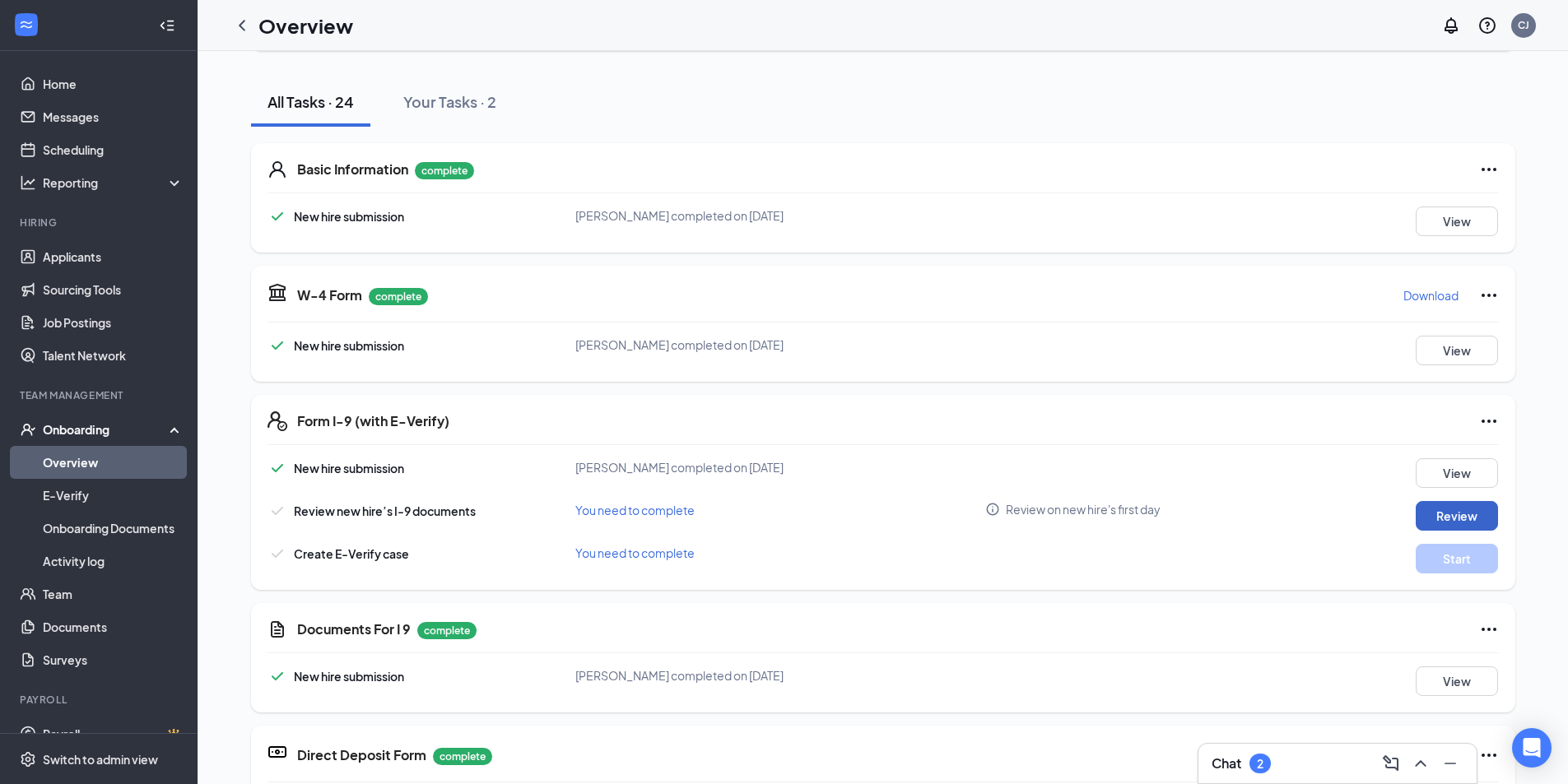
click at [1470, 504] on button "Review" at bounding box center [1457, 516] width 82 height 29
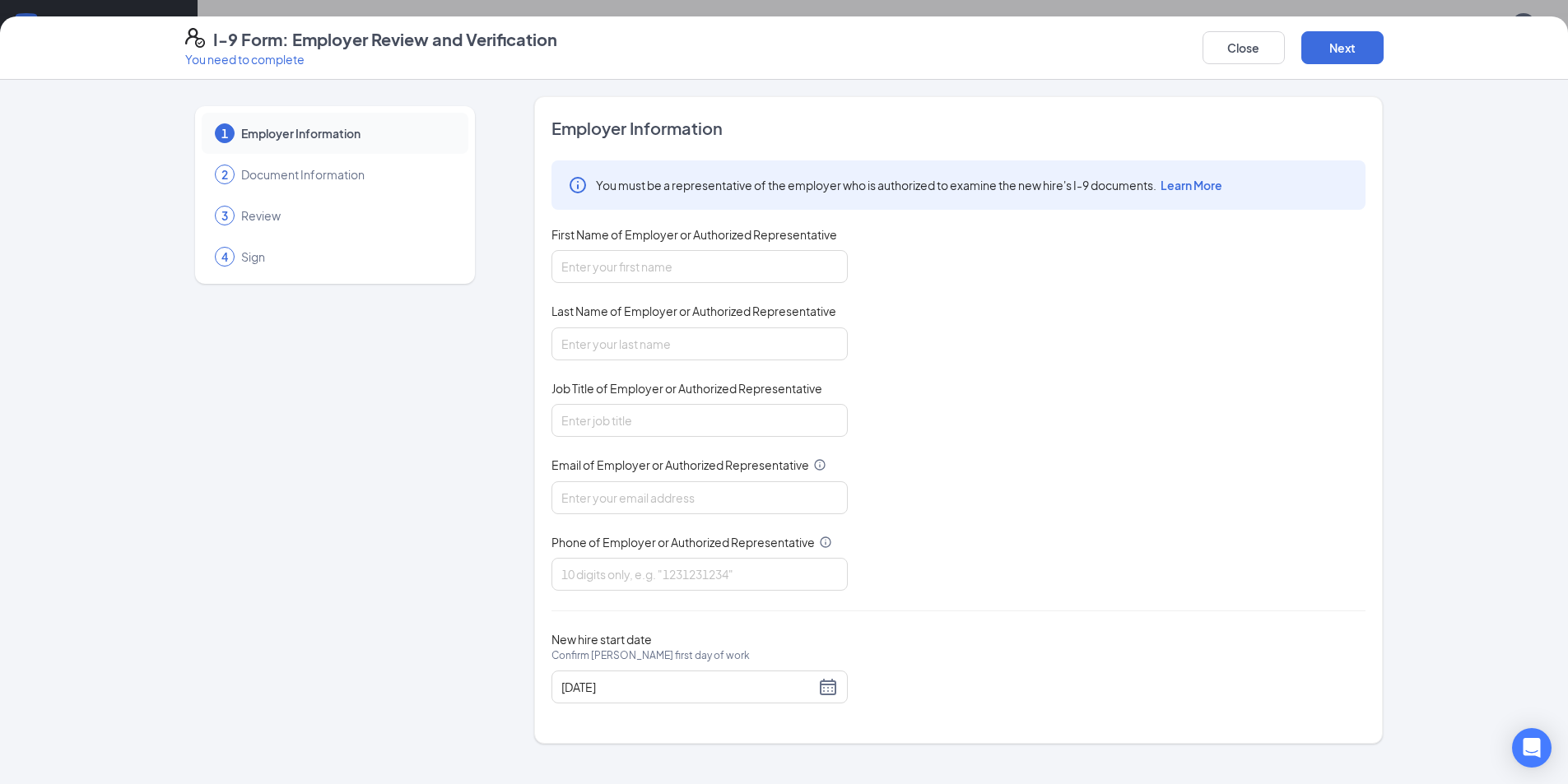
scroll to position [576, 0]
click at [1248, 58] on button "Close" at bounding box center [1243, 47] width 82 height 33
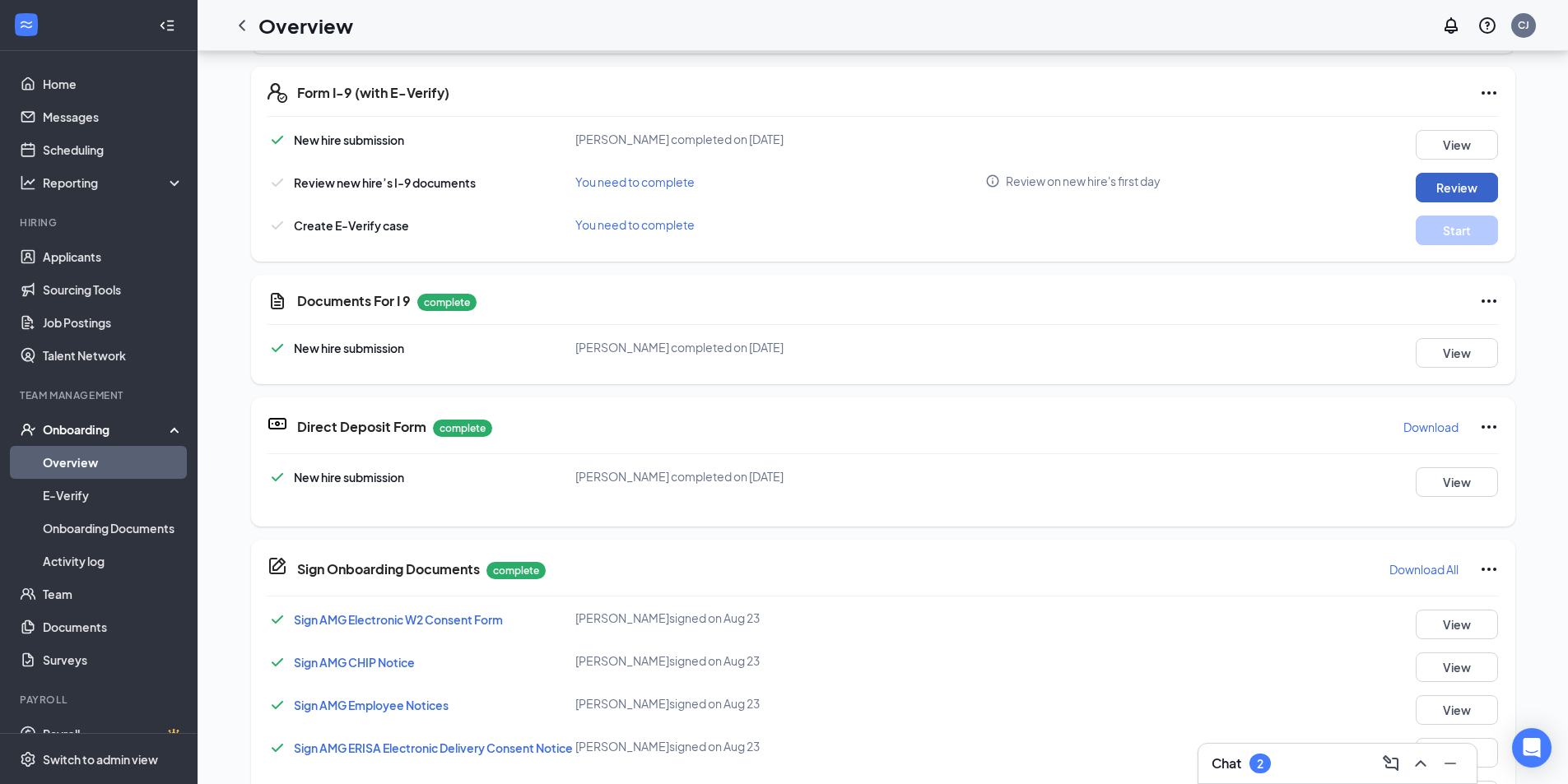
scroll to position [245, 0]
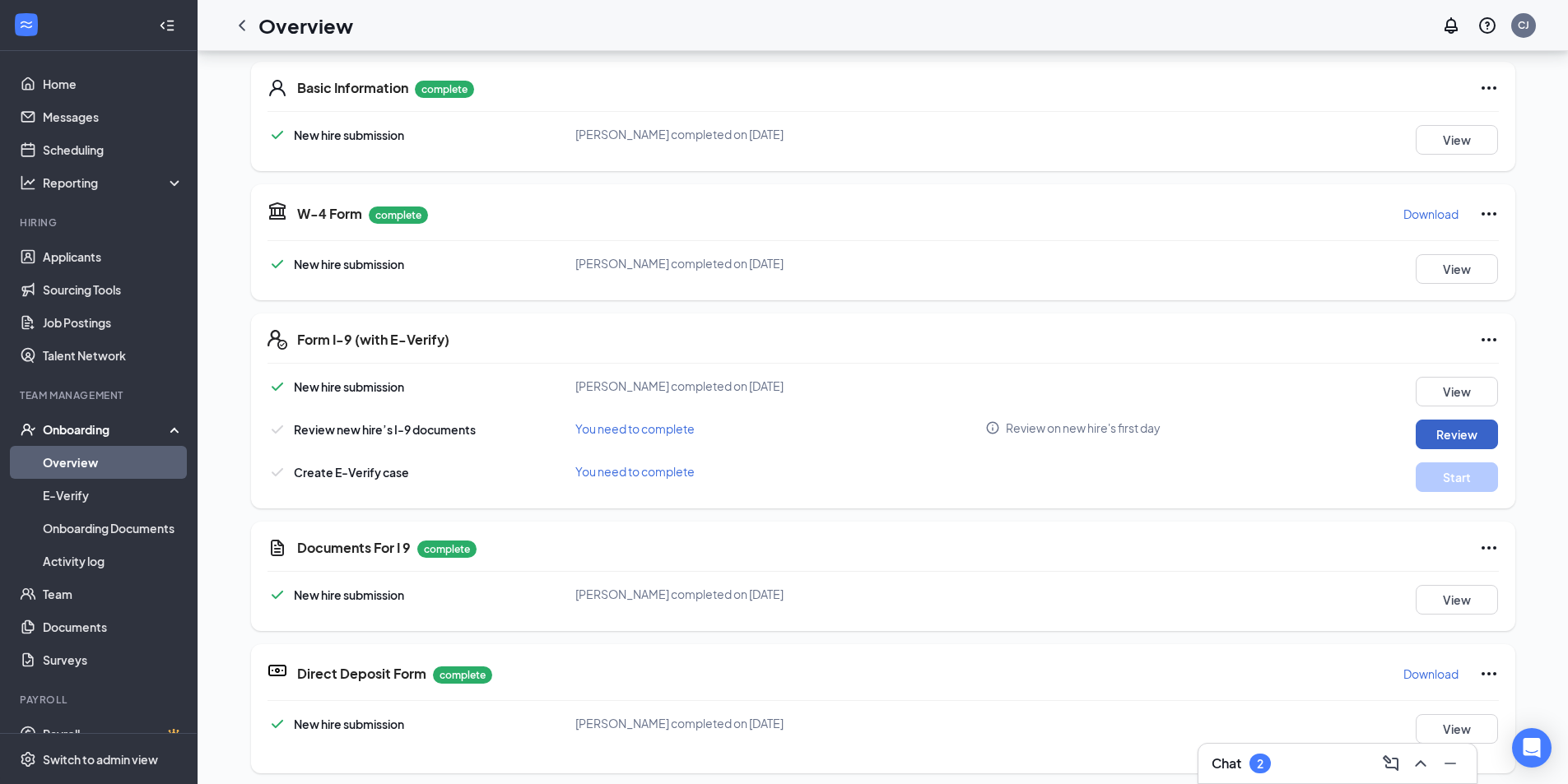
click at [1429, 439] on button "Review" at bounding box center [1457, 434] width 82 height 29
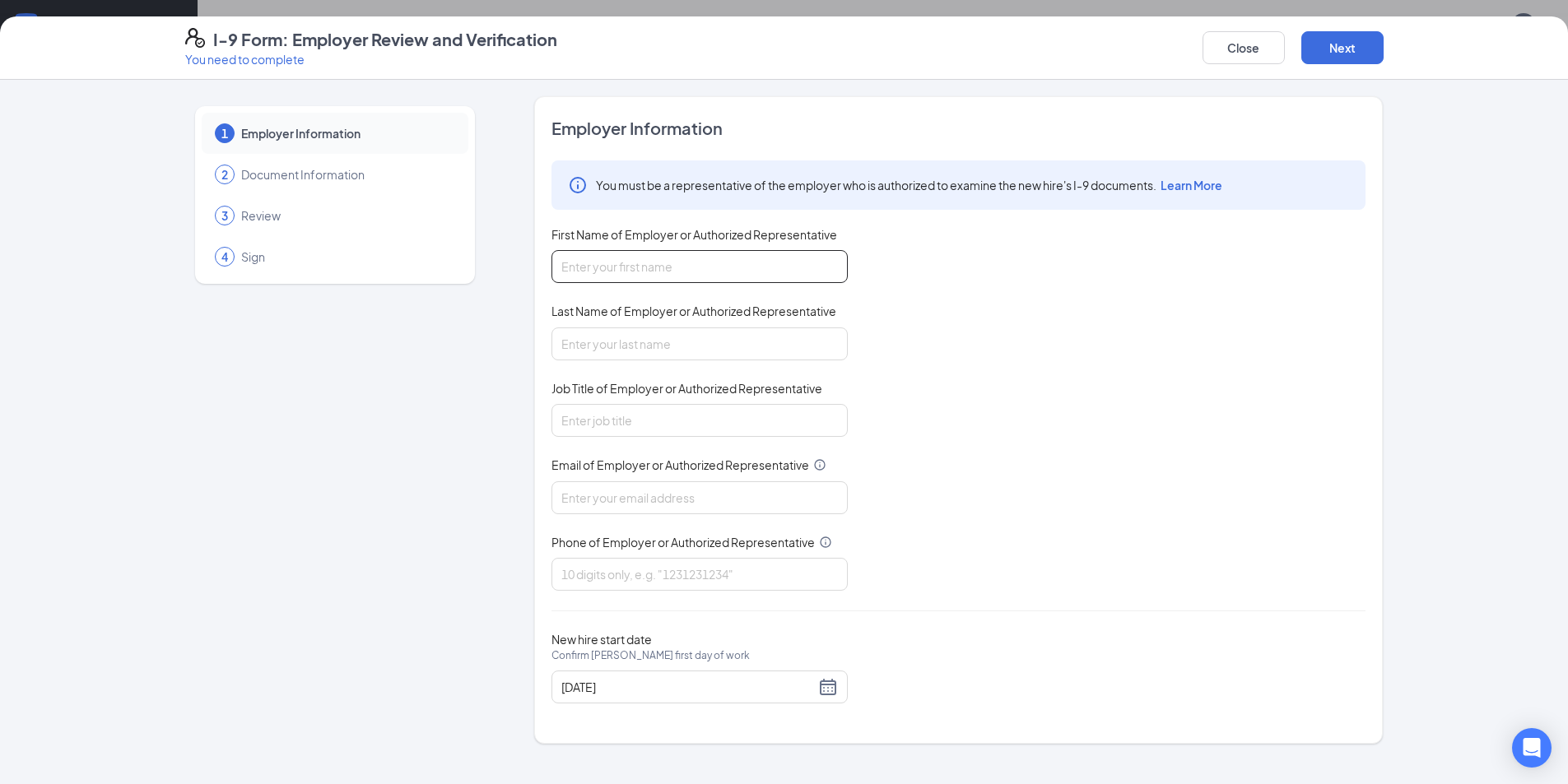
click at [694, 263] on input "First Name of Employer or Authorized Representative" at bounding box center [699, 266] width 296 height 33
type input "Tori"
type input "[PERSON_NAME]"
click at [794, 503] on input "Email of Employer or Authorized Representative" at bounding box center [699, 498] width 296 height 33
type input "[EMAIL_ADDRESS][DOMAIN_NAME]"
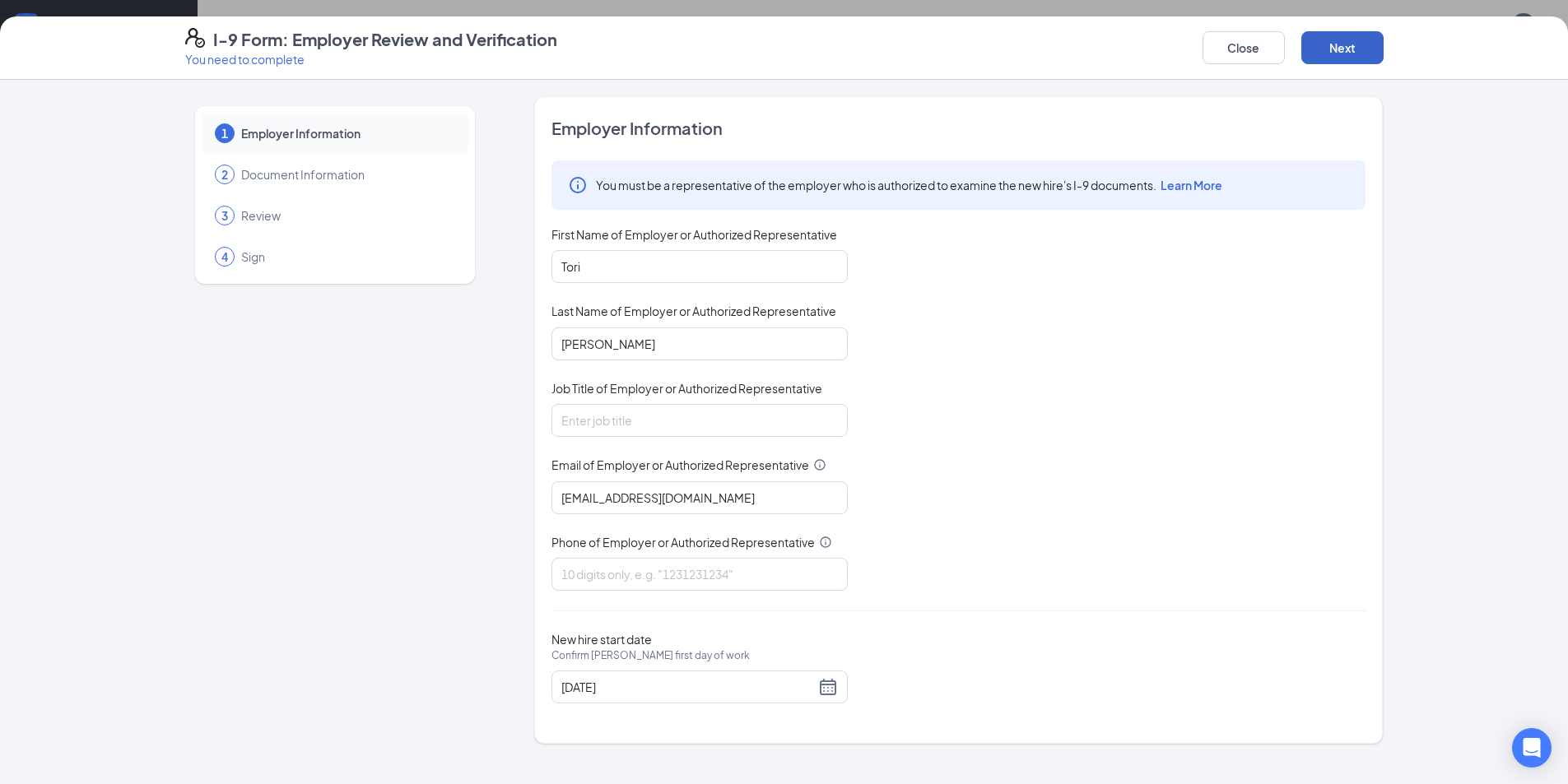
click at [1336, 55] on button "Next" at bounding box center [1342, 47] width 82 height 33
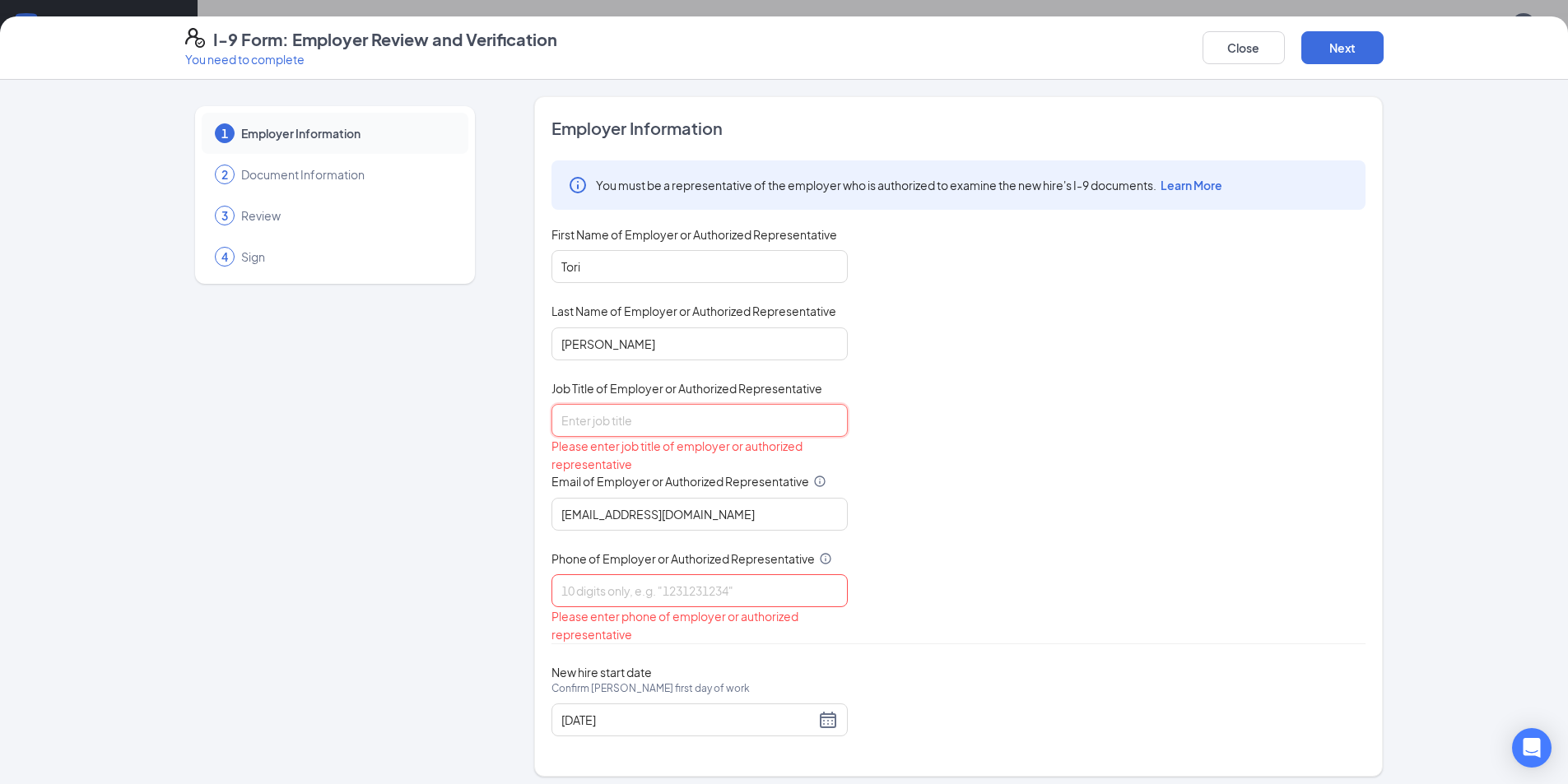
click at [702, 417] on input "Job Title of Employer or Authorized Representative" at bounding box center [699, 420] width 296 height 33
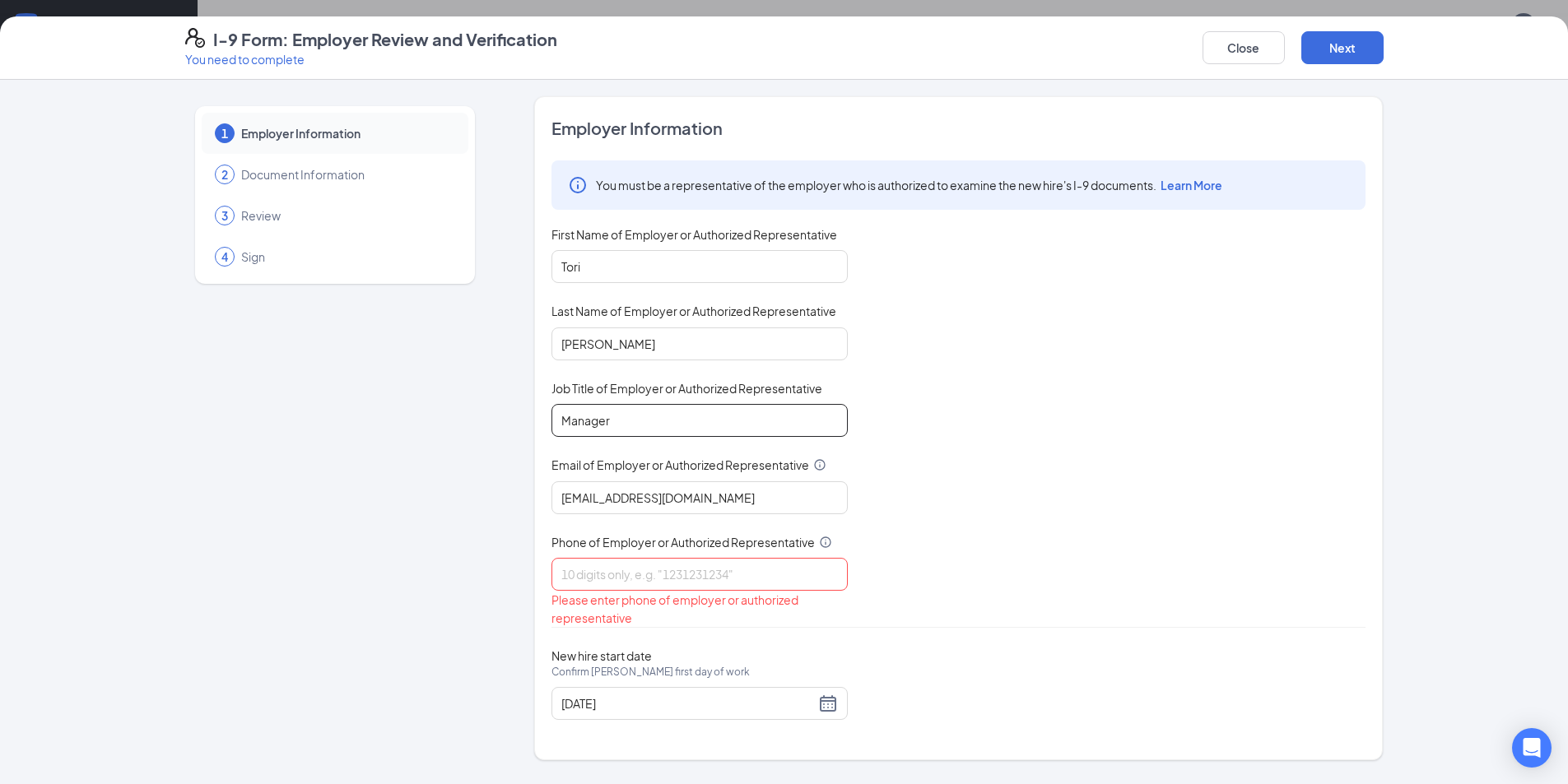
type input "Manager"
click at [729, 558] on input "Phone of Employer or Authorized Representative" at bounding box center [699, 574] width 296 height 33
type input "[PHONE_NUMBER]"
click at [1218, 545] on div "You must be a representative of the employer who is authorized to examine the n…" at bounding box center [958, 386] width 814 height 450
click at [1349, 56] on button "Next" at bounding box center [1342, 47] width 82 height 33
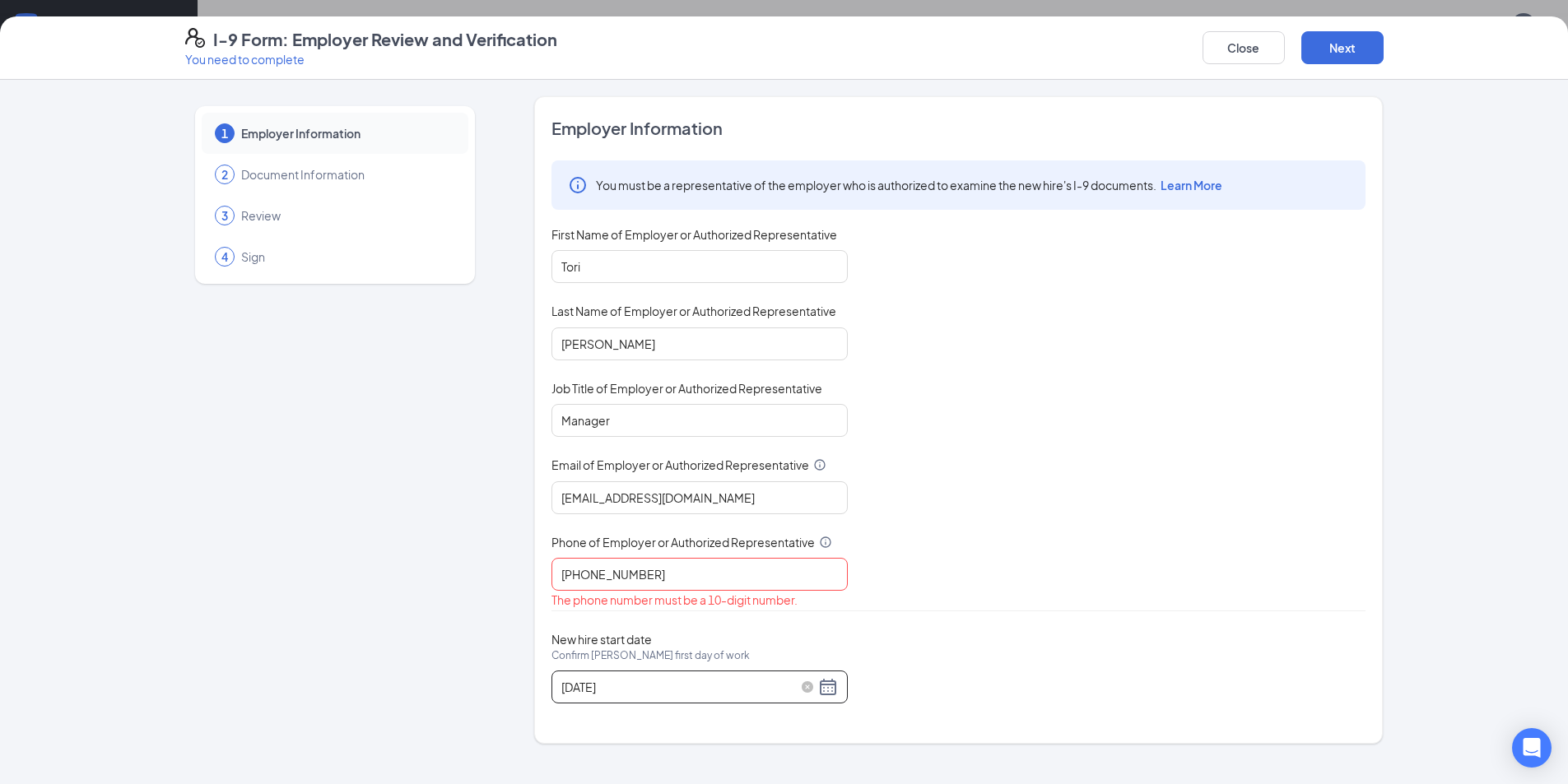
click at [655, 688] on input "[DATE]" at bounding box center [688, 687] width 253 height 18
click at [748, 570] on input "[PHONE_NUMBER]" at bounding box center [699, 574] width 296 height 33
click at [836, 691] on div "[DATE]" at bounding box center [699, 687] width 276 height 20
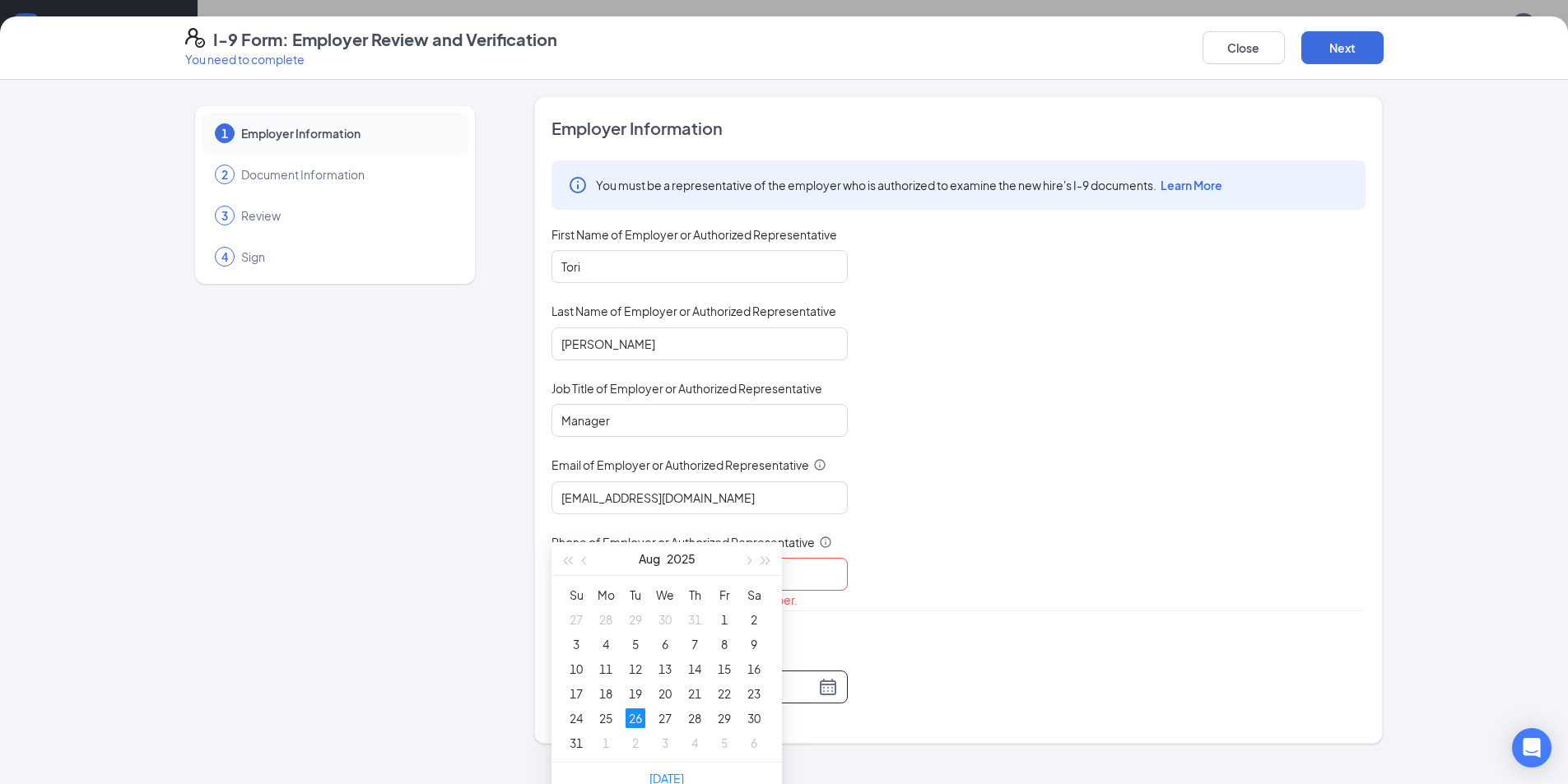
scroll to position [492, 0]
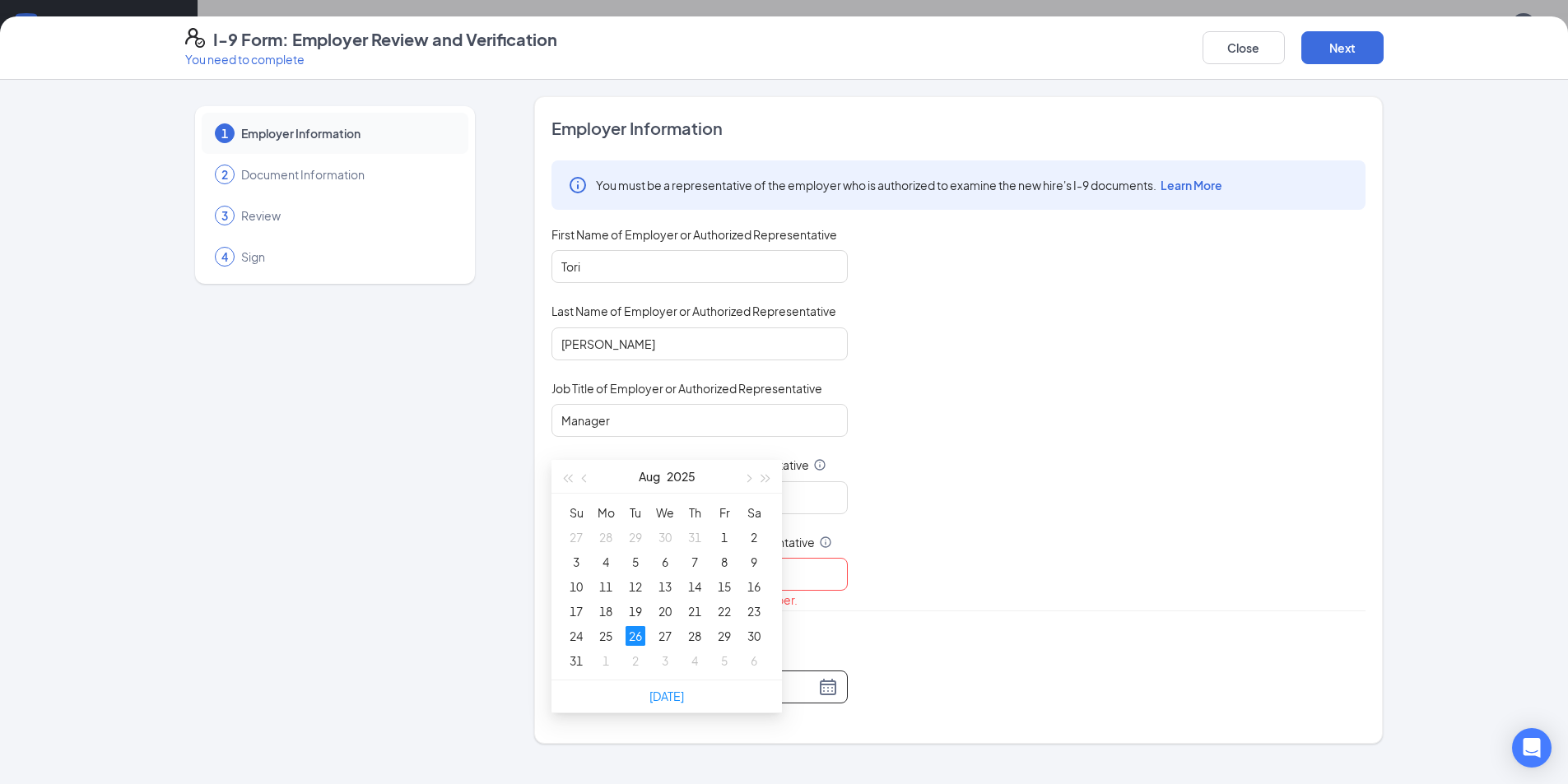
type input "[DATE]"
click at [639, 633] on div "26" at bounding box center [635, 636] width 20 height 20
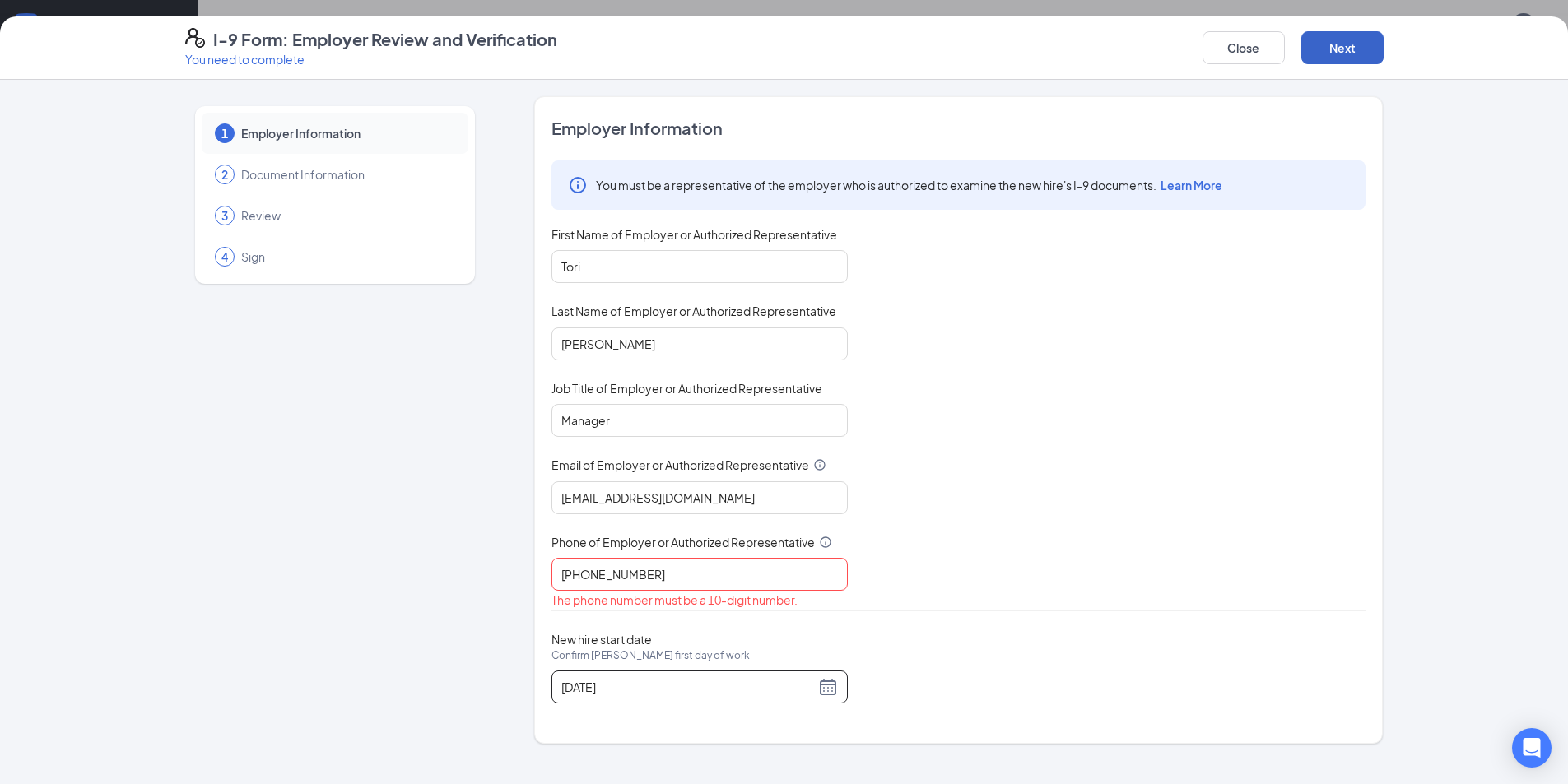
click at [1326, 44] on button "Next" at bounding box center [1342, 47] width 82 height 33
click at [1328, 45] on button "Next" at bounding box center [1342, 47] width 82 height 33
click at [744, 584] on input "[PHONE_NUMBER]" at bounding box center [699, 574] width 296 height 33
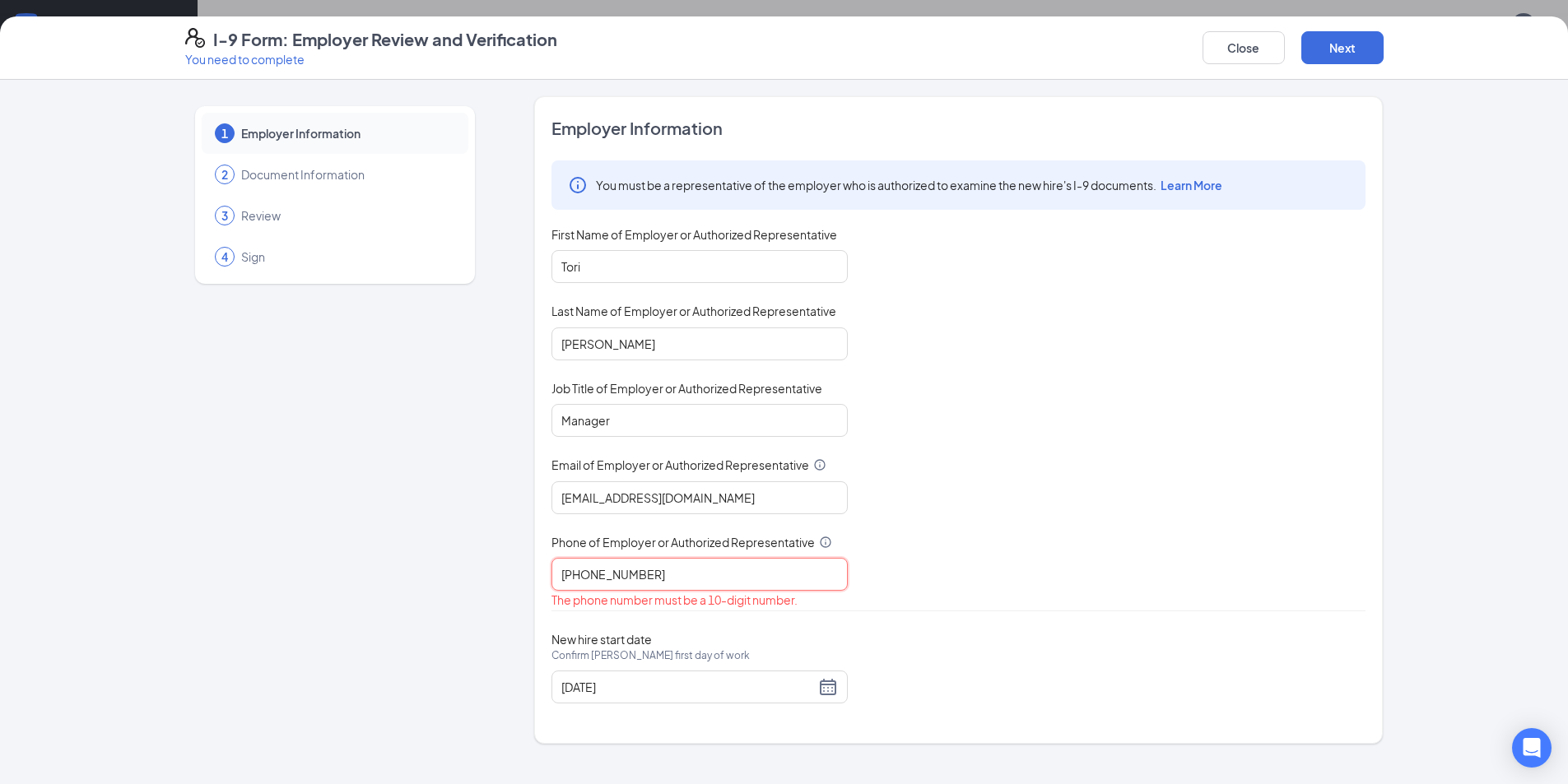
click at [588, 575] on input "[PHONE_NUMBER]" at bounding box center [699, 574] width 296 height 33
click at [604, 577] on input "423975-0100" at bounding box center [699, 574] width 296 height 33
click at [1256, 648] on div "New hire start date Confirm [PERSON_NAME] first day of work [DATE]" at bounding box center [958, 667] width 814 height 72
drag, startPoint x: 685, startPoint y: 579, endPoint x: 509, endPoint y: 578, distance: 176.0
click at [509, 578] on div "1 Employer Information 2 Document Information 3 Review 4 Sign Employer Informat…" at bounding box center [784, 420] width 1198 height 647
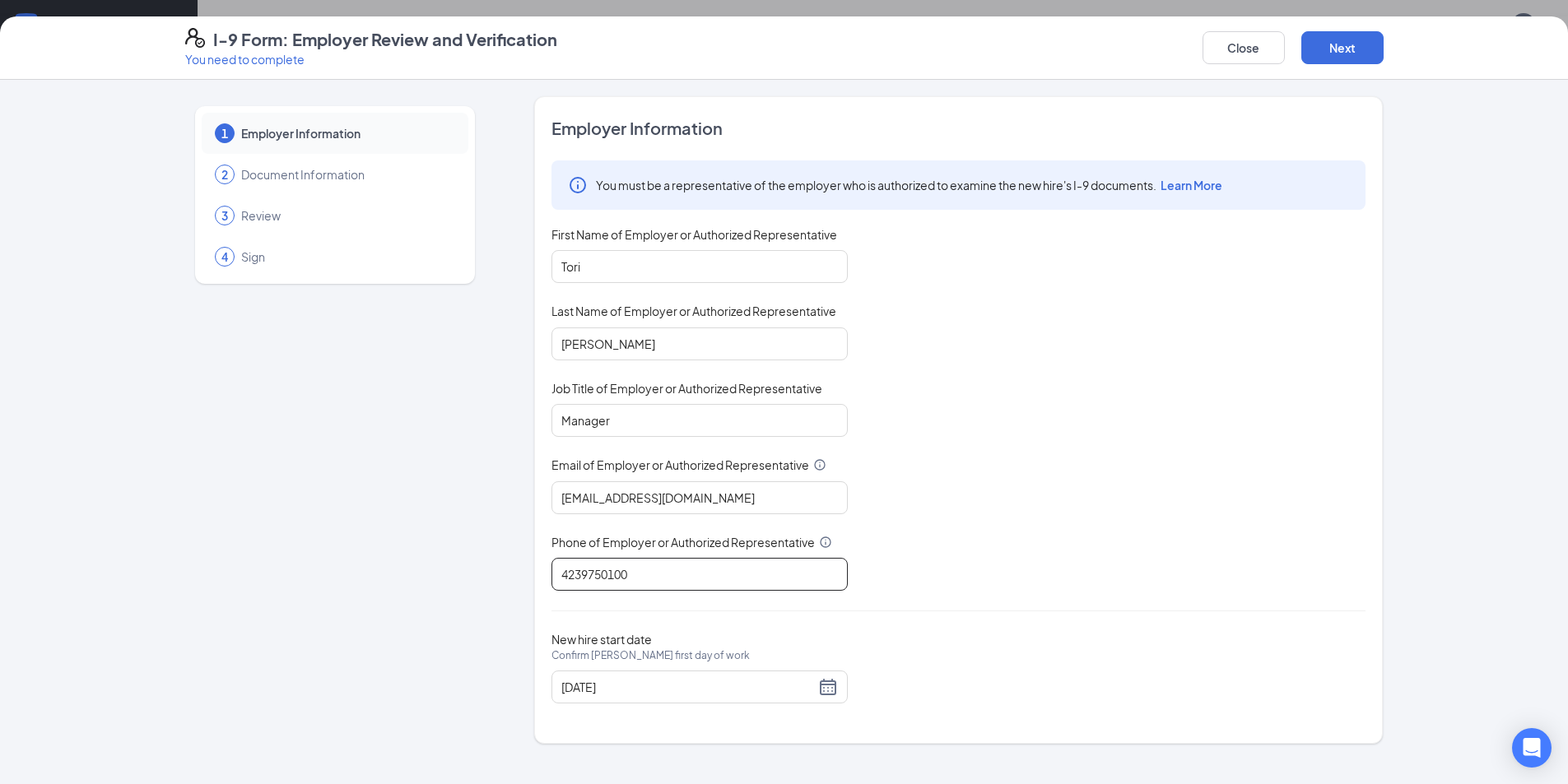
type input "4239750100"
click at [909, 476] on div "You must be a representative of the employer who is authorized to examine the n…" at bounding box center [958, 376] width 814 height 430
click at [1334, 46] on button "Next" at bounding box center [1342, 47] width 82 height 33
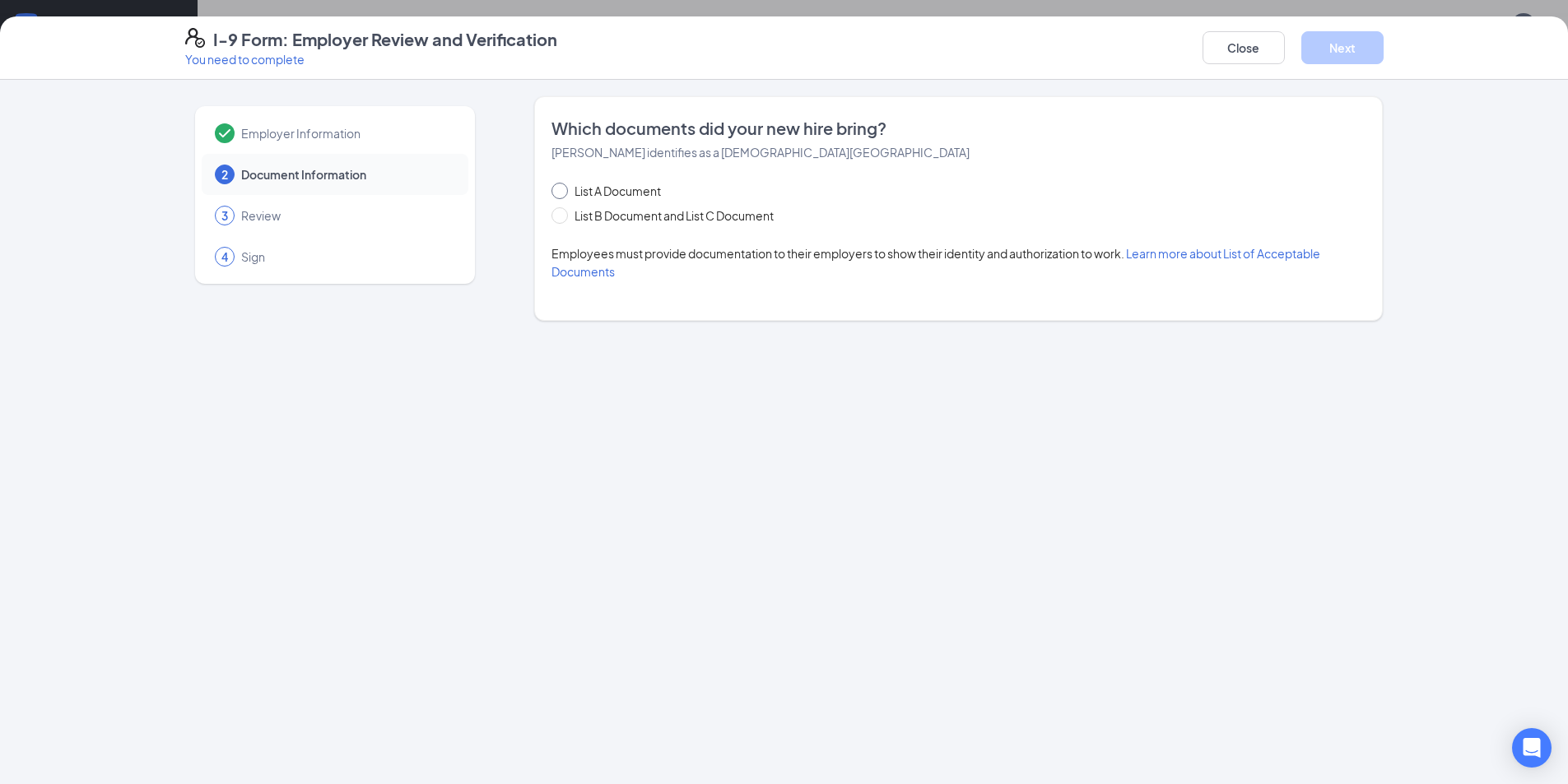
click at [621, 185] on span "List A Document" at bounding box center [617, 191] width 99 height 18
click at [562, 185] on input "List A Document" at bounding box center [557, 188] width 12 height 12
radio input "true"
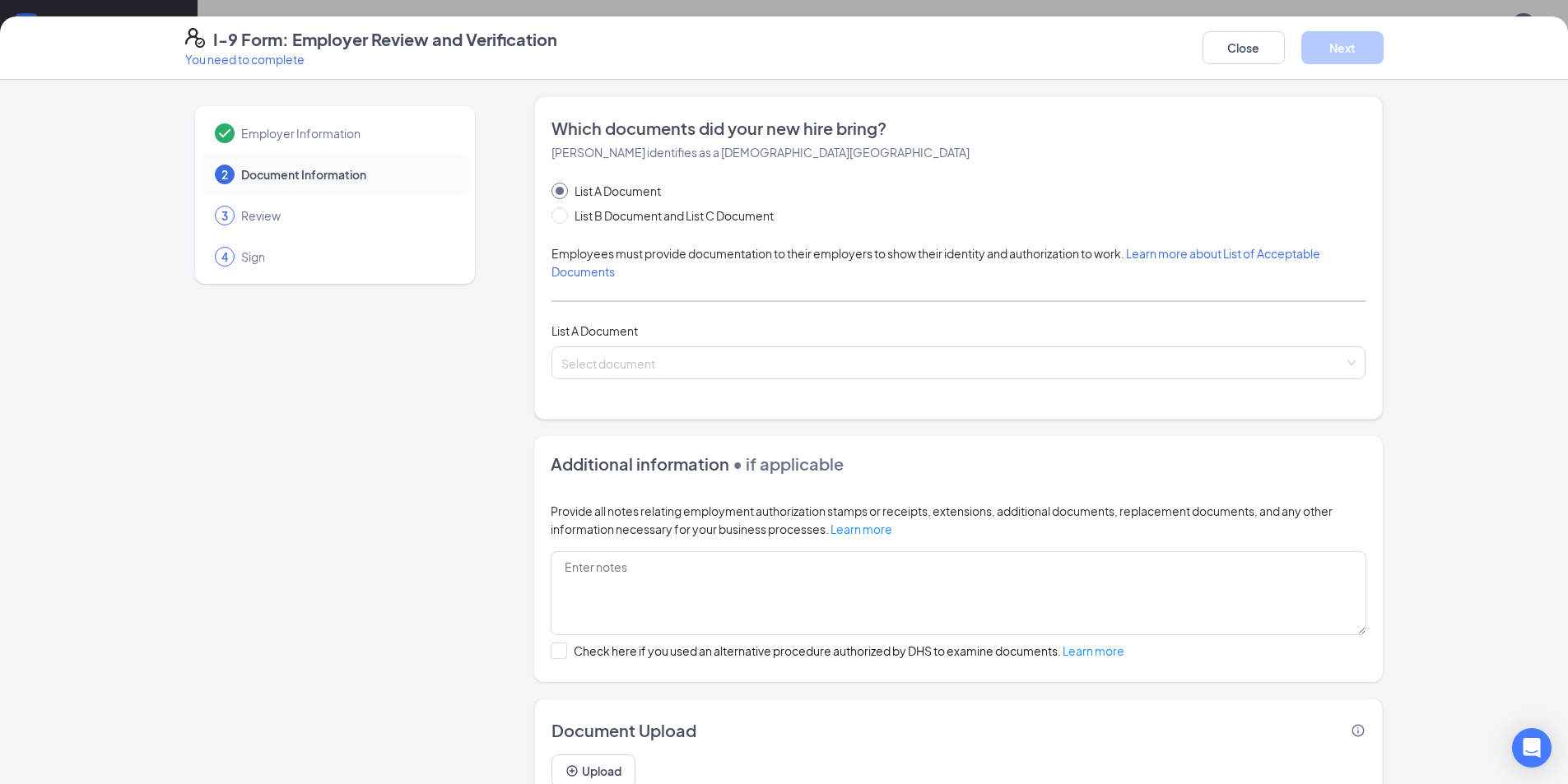
scroll to position [71, 0]
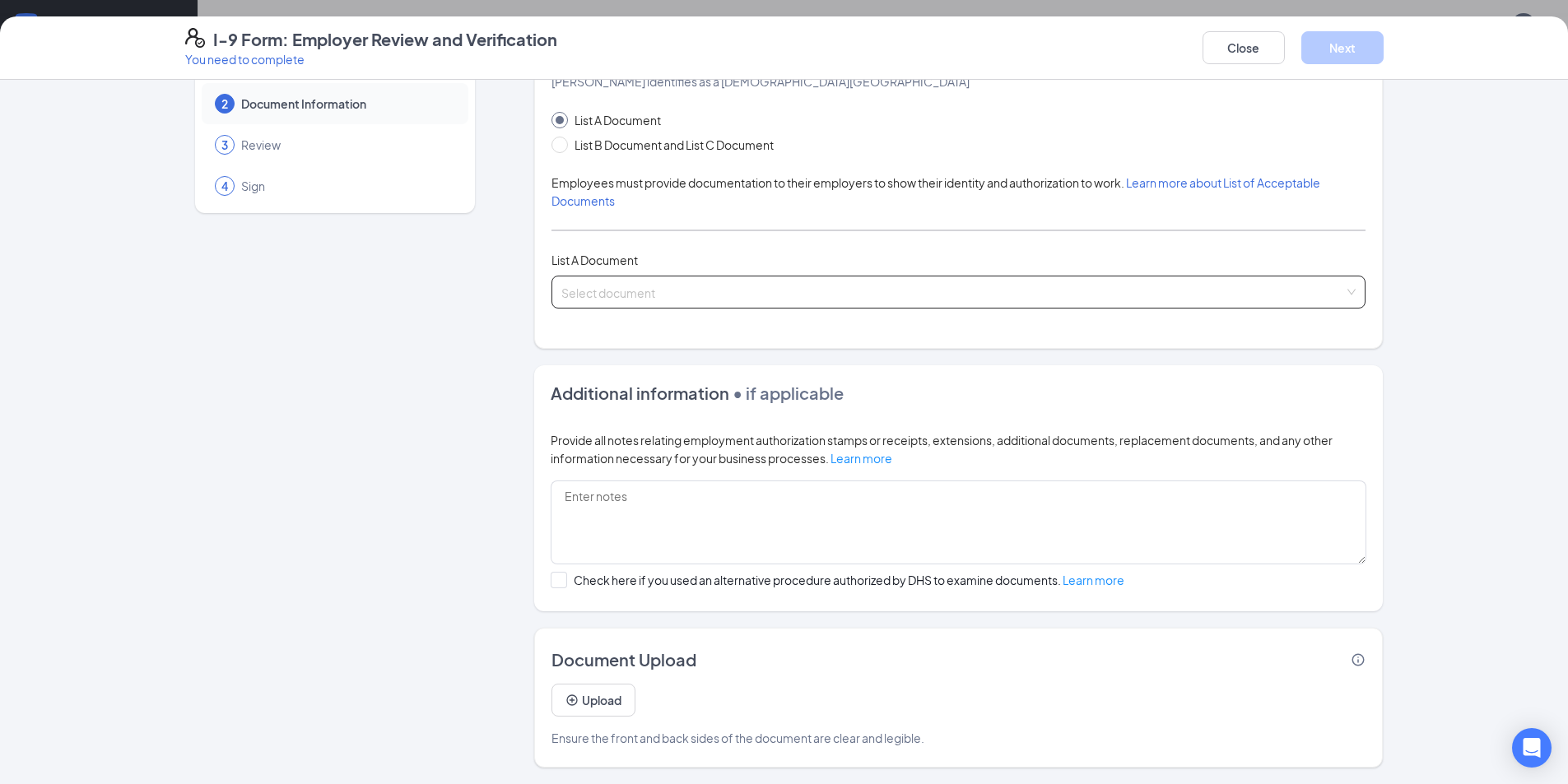
click at [1223, 302] on span at bounding box center [953, 292] width 782 height 31
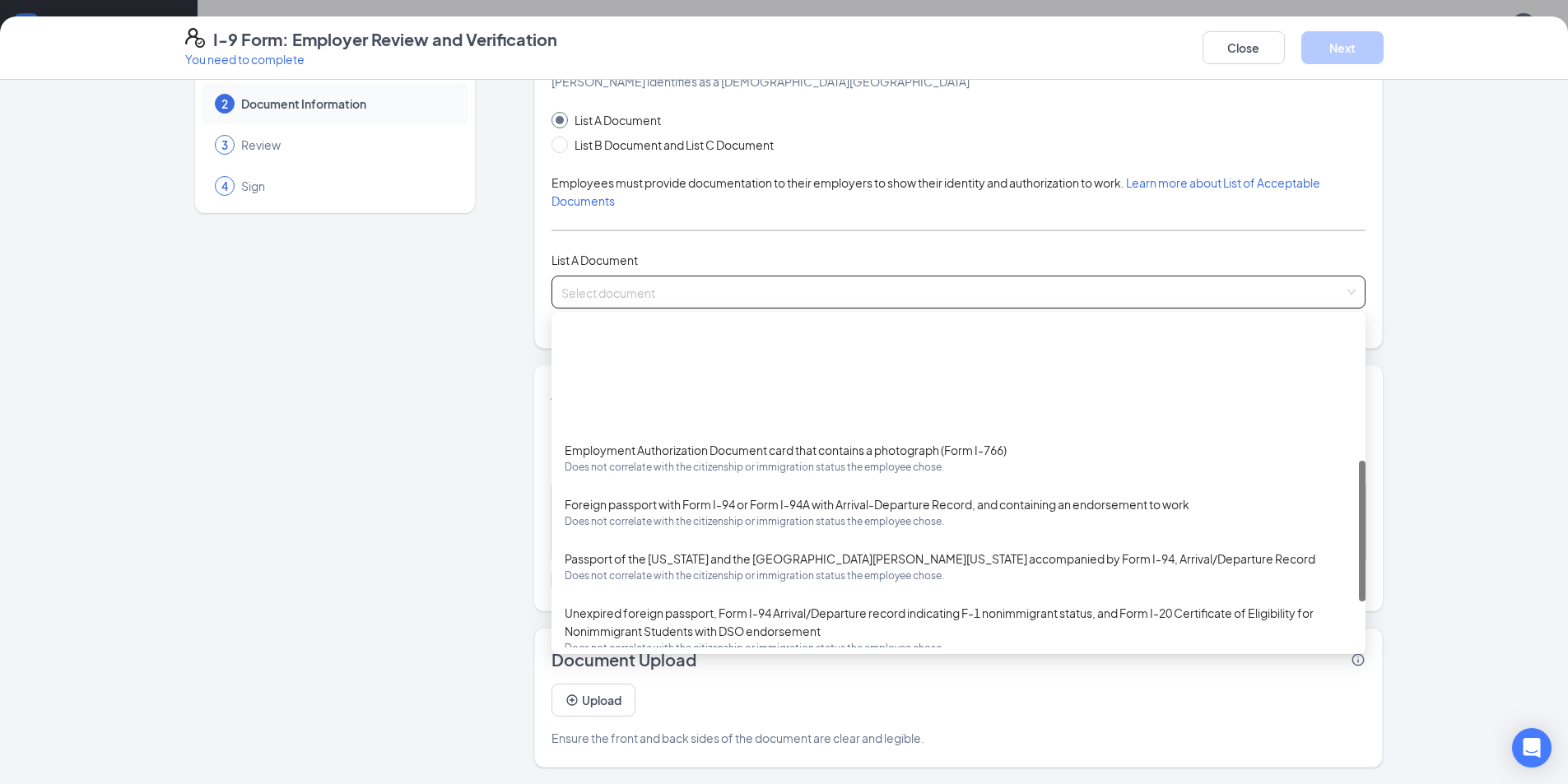
scroll to position [329, 0]
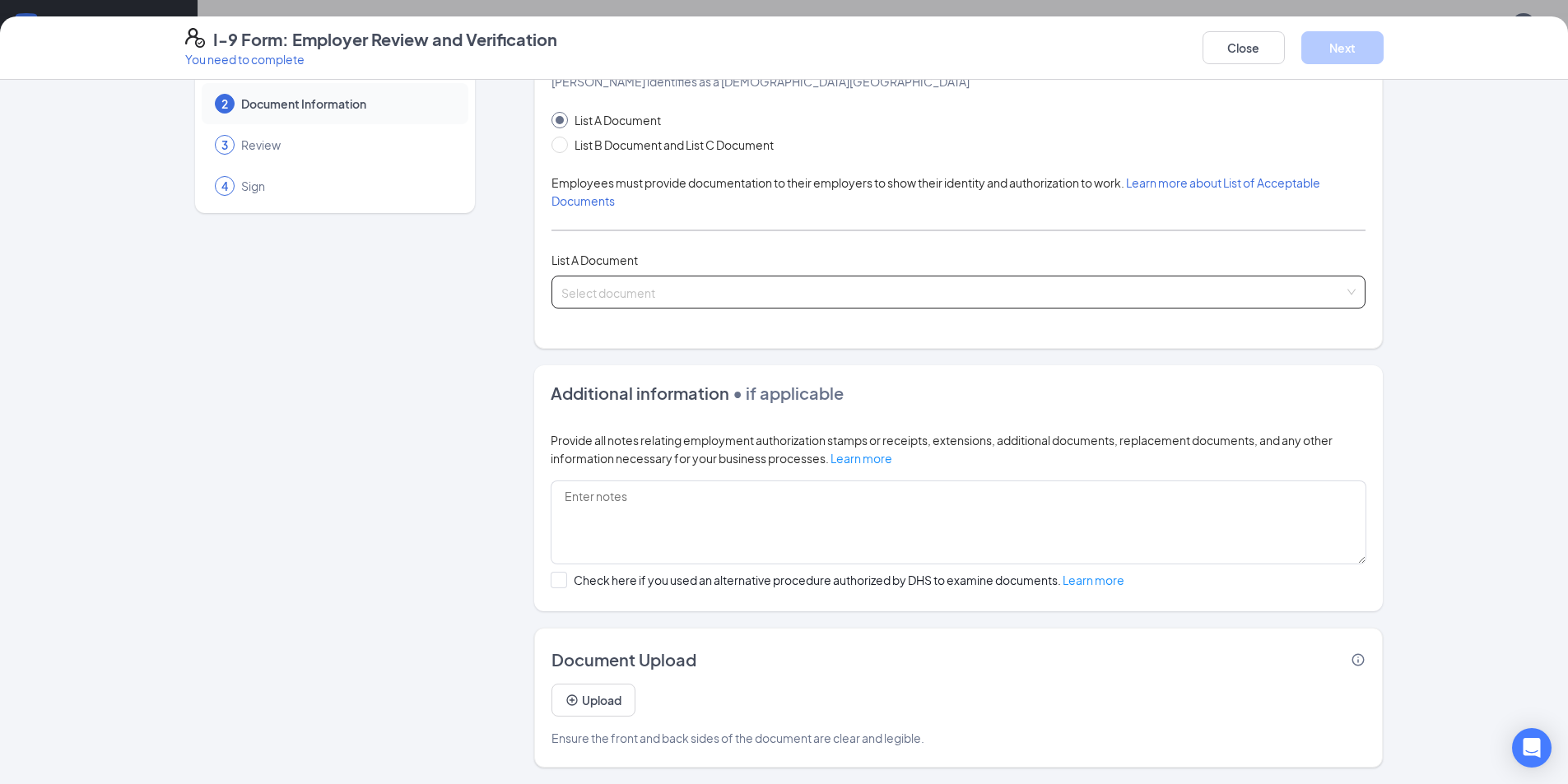
click at [1037, 297] on input "search" at bounding box center [953, 288] width 782 height 25
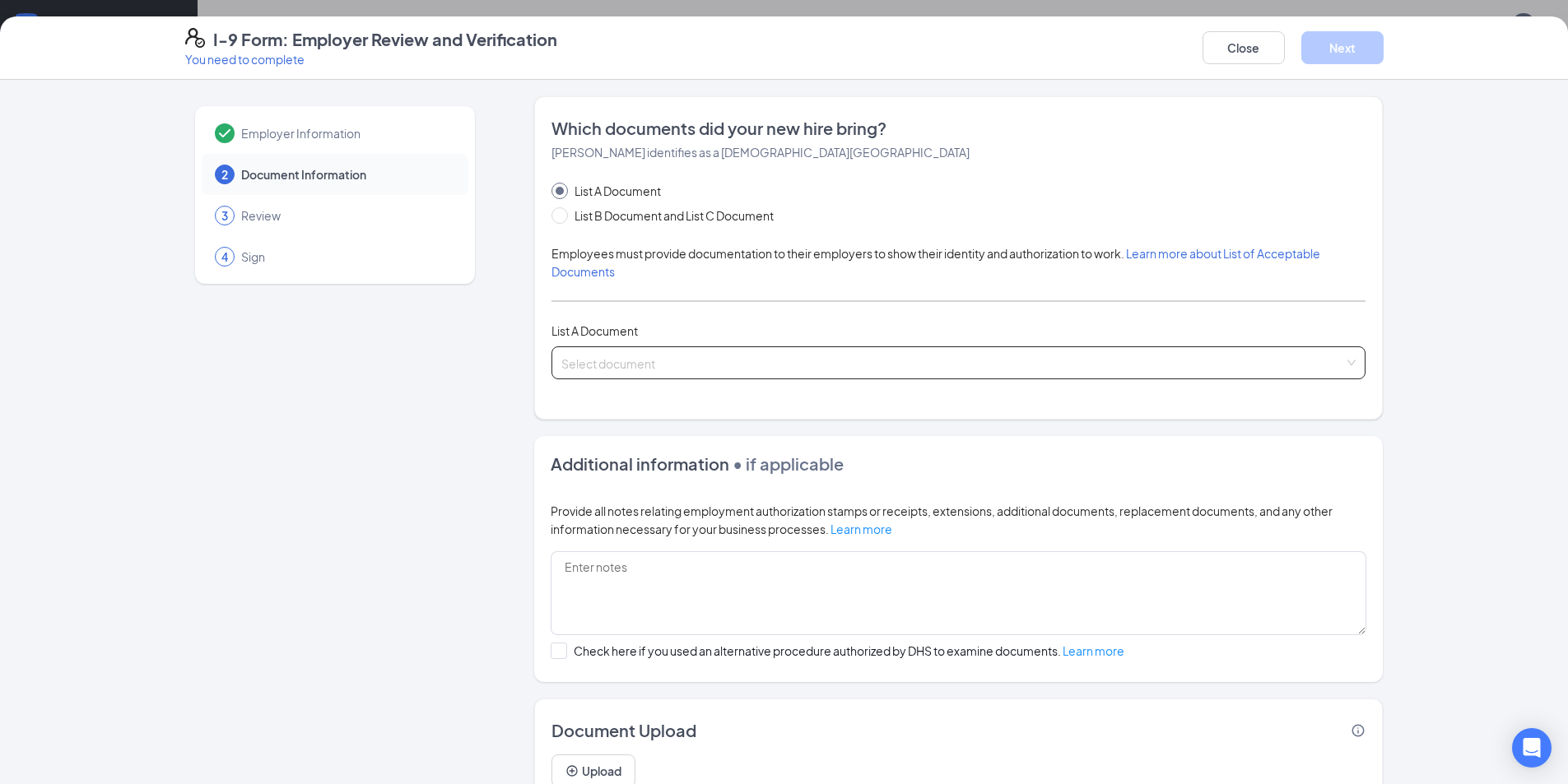
click at [624, 199] on span "List A Document" at bounding box center [617, 191] width 99 height 18
click at [562, 194] on input "List A Document" at bounding box center [557, 188] width 12 height 12
click at [1247, 53] on button "Close" at bounding box center [1243, 47] width 82 height 33
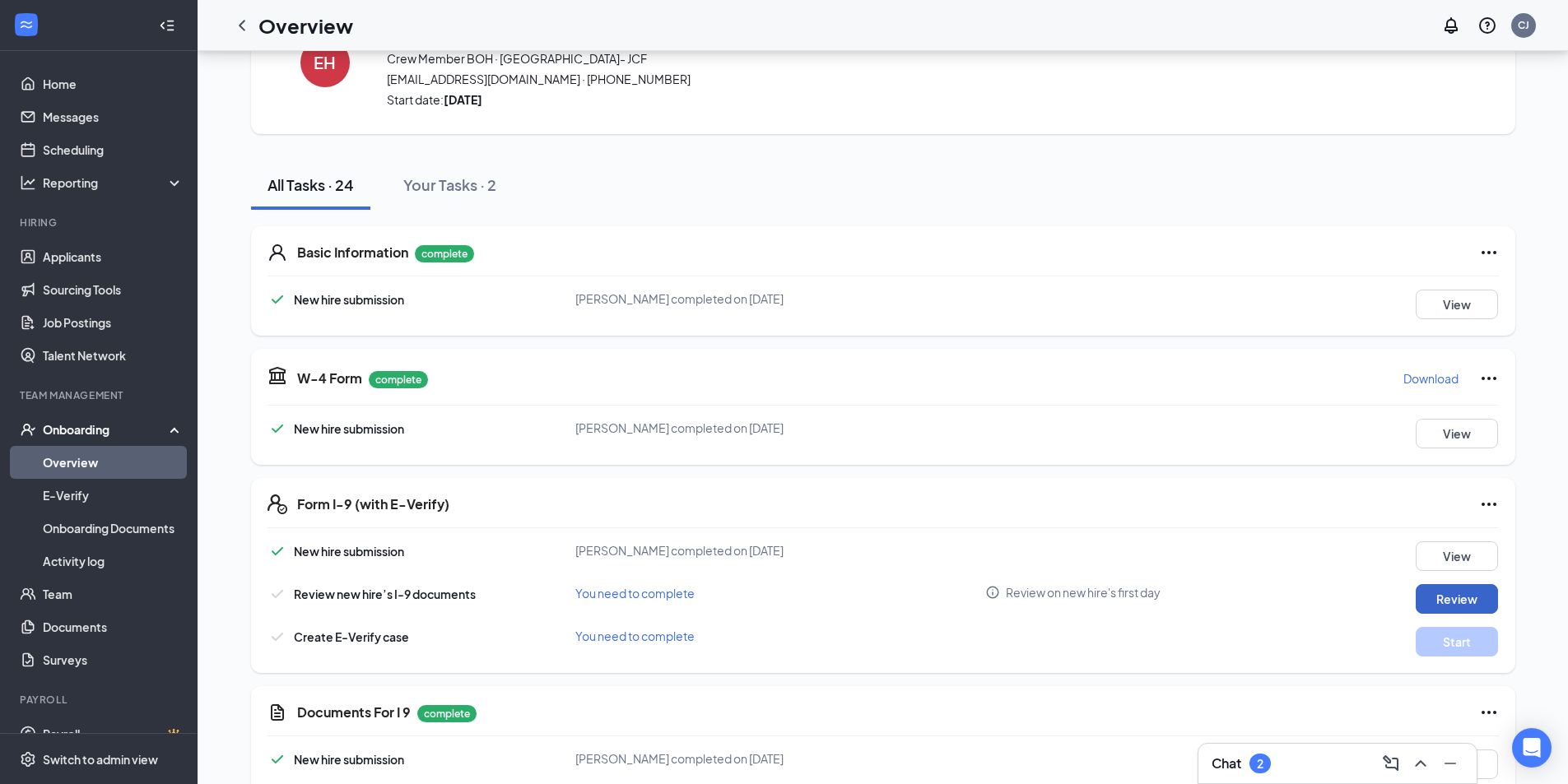
scroll to position [164, 0]
